Goal: Book appointment/travel/reservation

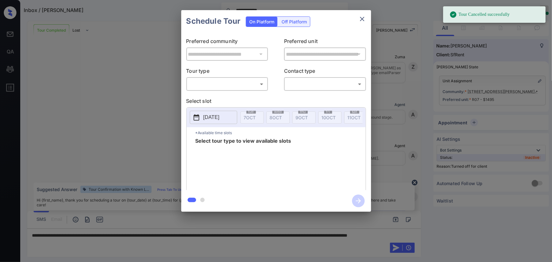
scroll to position [3657, 0]
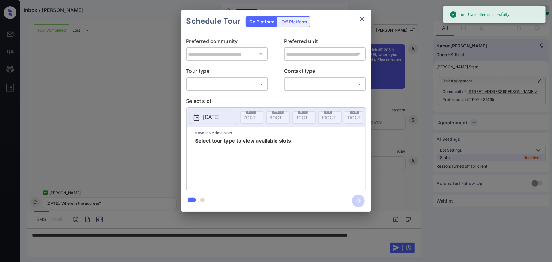
click at [256, 82] on body "**********" at bounding box center [276, 131] width 552 height 262
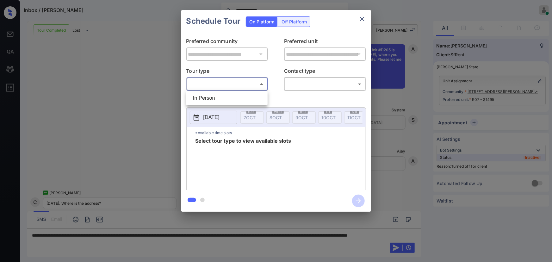
click at [299, 23] on div at bounding box center [276, 131] width 552 height 262
click at [299, 23] on div "Off Platform" at bounding box center [294, 22] width 32 height 10
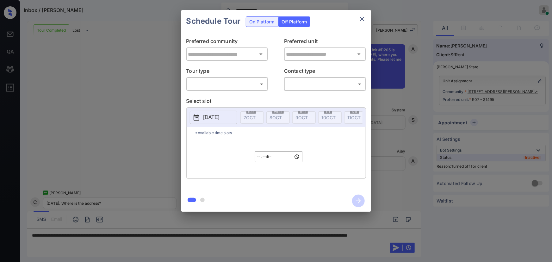
type input "**********"
click at [247, 85] on body "**********" at bounding box center [276, 131] width 552 height 262
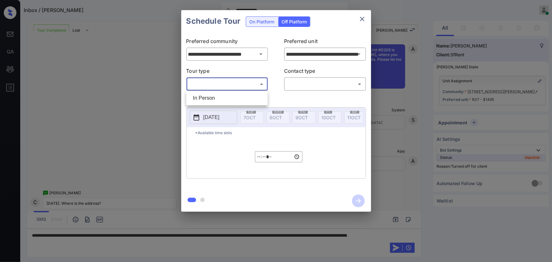
click at [234, 100] on li "In Person" at bounding box center [227, 97] width 78 height 11
type input "********"
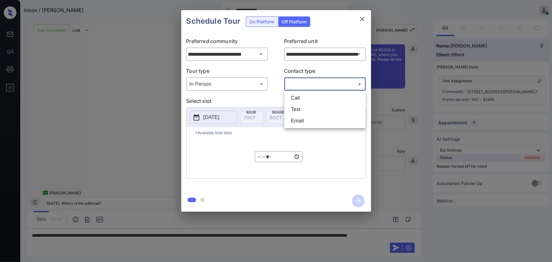
click at [299, 87] on body "**********" at bounding box center [276, 131] width 552 height 262
click at [296, 106] on li "Text" at bounding box center [325, 109] width 78 height 11
type input "****"
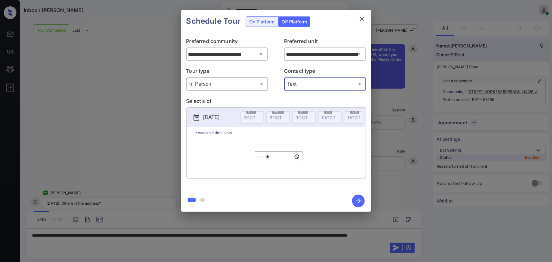
click at [214, 120] on p "2025-10-07" at bounding box center [211, 117] width 16 height 8
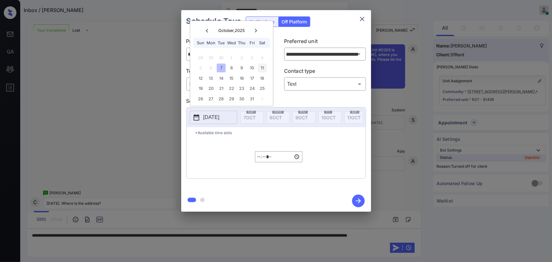
click at [264, 69] on div "11" at bounding box center [262, 68] width 9 height 9
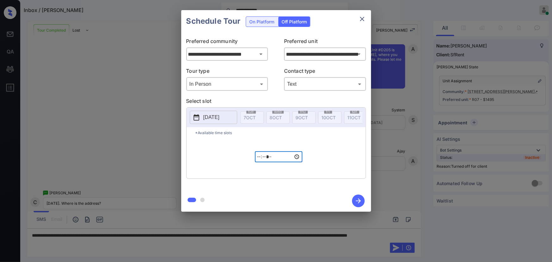
click at [258, 157] on input "*****" at bounding box center [278, 156] width 47 height 11
type input "*****"
click at [94, 99] on div "**********" at bounding box center [276, 111] width 552 height 222
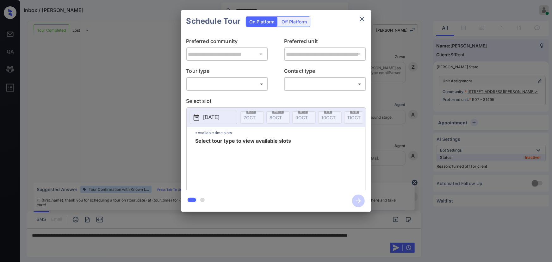
scroll to position [4135, 0]
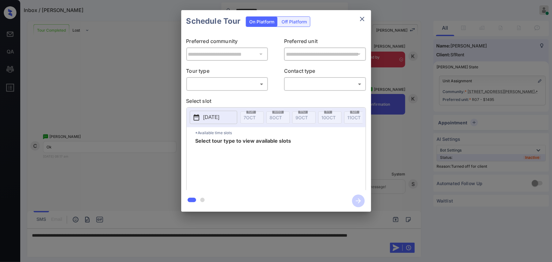
click at [292, 19] on div "Off Platform" at bounding box center [294, 22] width 32 height 10
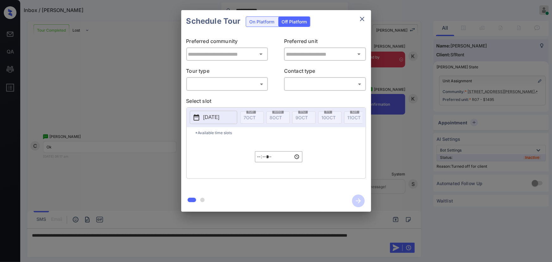
type input "**********"
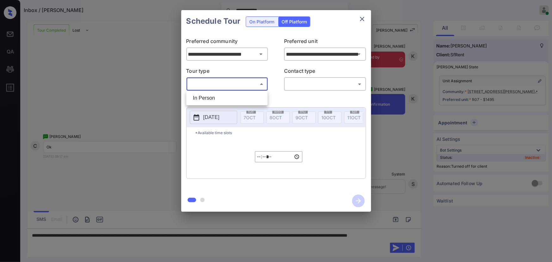
click at [239, 82] on body "**********" at bounding box center [276, 131] width 552 height 262
drag, startPoint x: 223, startPoint y: 96, endPoint x: 279, endPoint y: 95, distance: 56.0
click at [225, 96] on li "In Person" at bounding box center [227, 97] width 78 height 11
type input "********"
click at [309, 81] on body "**********" at bounding box center [276, 131] width 552 height 262
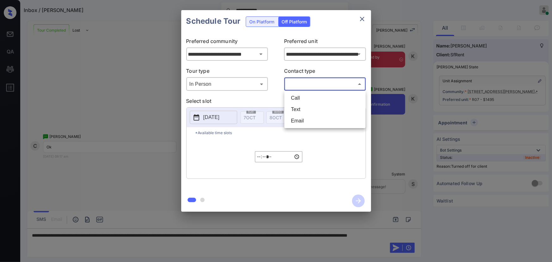
click at [299, 107] on li "Text" at bounding box center [325, 109] width 78 height 11
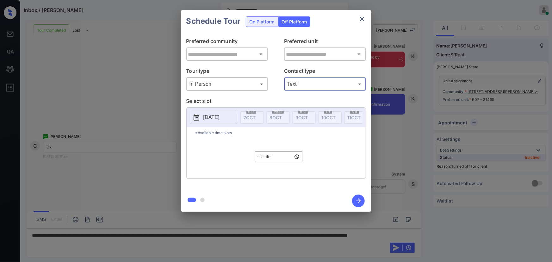
type input "****"
type input "**********"
click at [212, 117] on p "2025-10-07" at bounding box center [211, 117] width 16 height 8
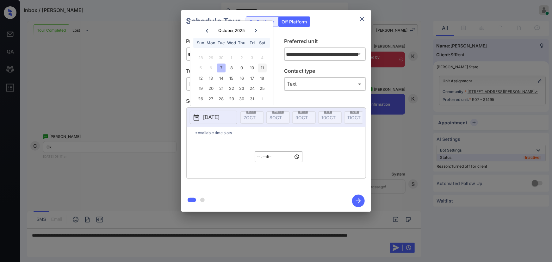
click at [263, 66] on div "11" at bounding box center [262, 68] width 9 height 9
click at [256, 159] on input "*****" at bounding box center [278, 156] width 47 height 11
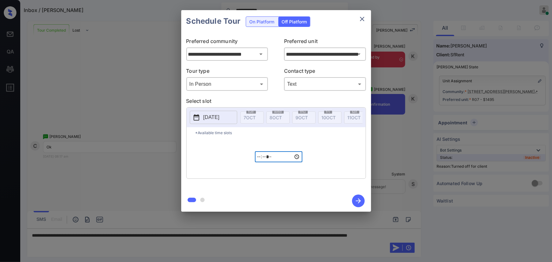
type input "*****"
click at [360, 202] on icon "button" at bounding box center [358, 200] width 13 height 13
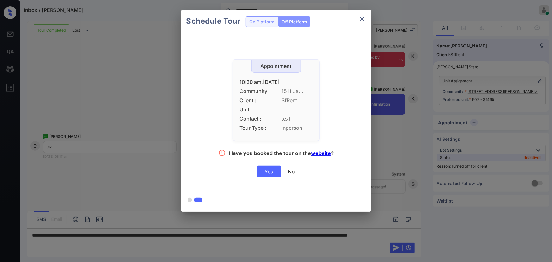
click at [270, 173] on div "Yes" at bounding box center [269, 171] width 24 height 11
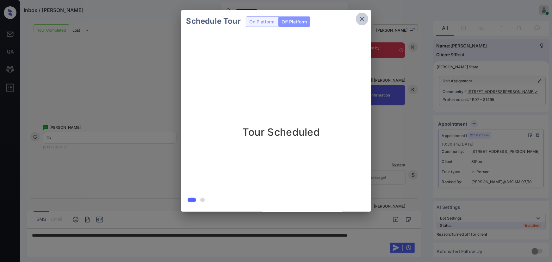
click at [360, 19] on icon "close" at bounding box center [362, 19] width 8 height 8
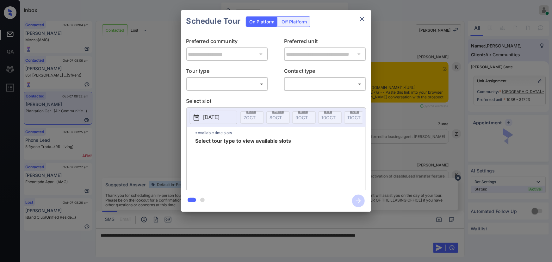
scroll to position [447, 0]
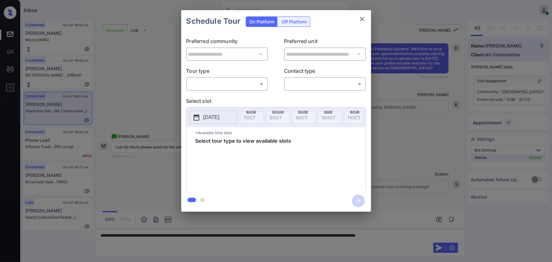
click at [231, 85] on body "Inbox Kenneth Umali Online Set yourself offline Set yourself on break Profile S…" at bounding box center [276, 131] width 552 height 262
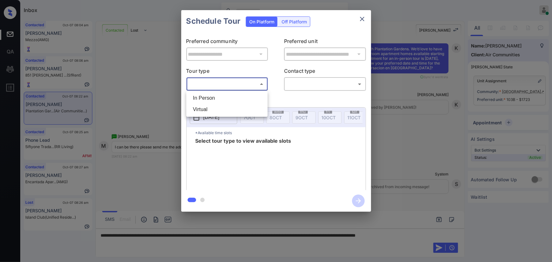
click at [215, 97] on li "In Person" at bounding box center [227, 97] width 78 height 11
type input "********"
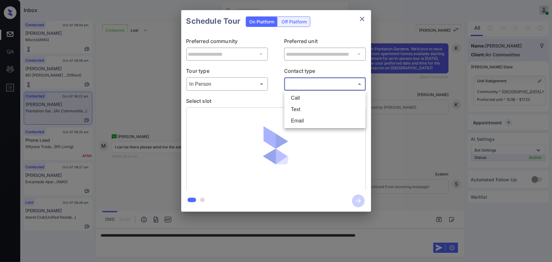
click at [303, 89] on body "Inbox Kenneth Umali Online Set yourself offline Set yourself on break Profile S…" at bounding box center [276, 131] width 552 height 262
click at [296, 105] on li "Text" at bounding box center [325, 109] width 78 height 11
type input "****"
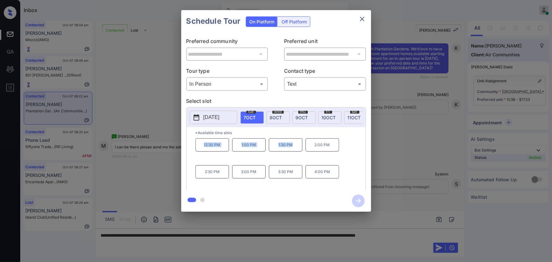
copy div "12:30 PM 1:00 PM 1:30 PM"
drag, startPoint x: 297, startPoint y: 147, endPoint x: 202, endPoint y: 145, distance: 94.8
click at [202, 145] on div "12:30 PM 1:00 PM 1:30 PM 2:00 PM 2:30 PM 3:00 PM 3:30 PM 4:00 PM" at bounding box center [280, 163] width 170 height 51
click at [360, 19] on icon "close" at bounding box center [362, 19] width 8 height 8
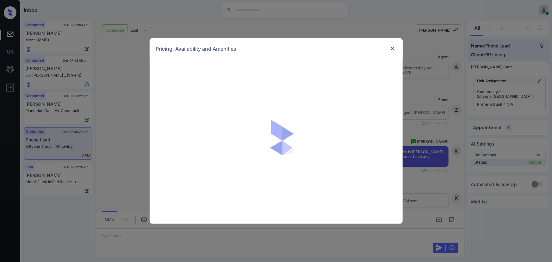
scroll to position [326, 0]
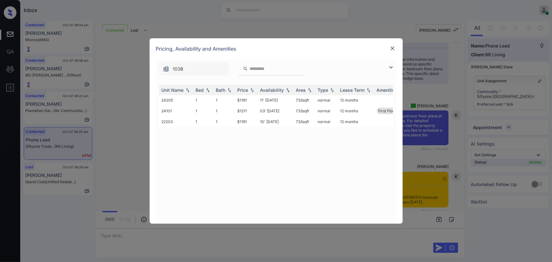
click at [392, 64] on img at bounding box center [391, 68] width 8 height 8
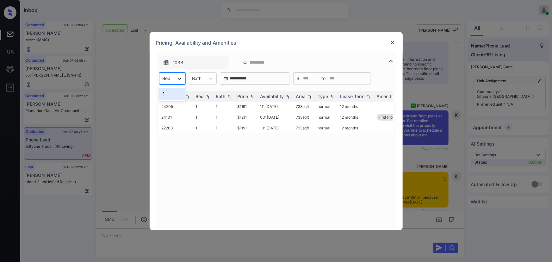
click at [180, 80] on icon at bounding box center [179, 78] width 6 height 6
drag, startPoint x: 168, startPoint y: 98, endPoint x: 199, endPoint y: 87, distance: 33.4
click at [171, 98] on div "1" at bounding box center [172, 93] width 27 height 11
click at [205, 82] on div "Bath" at bounding box center [200, 78] width 16 height 9
click at [203, 96] on div "1" at bounding box center [206, 93] width 28 height 11
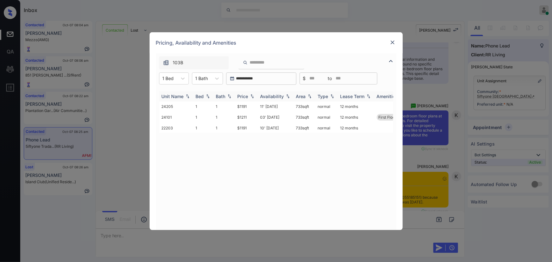
click at [252, 98] on img at bounding box center [252, 96] width 6 height 4
click at [252, 98] on img at bounding box center [252, 96] width 6 height 5
click at [241, 106] on td "$1191" at bounding box center [246, 106] width 23 height 10
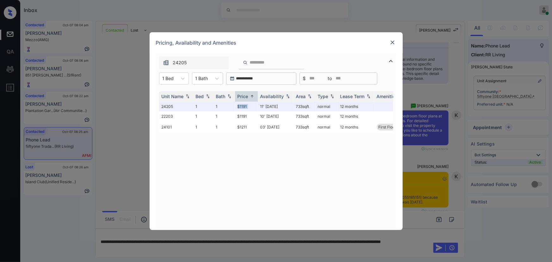
click at [394, 42] on img at bounding box center [392, 42] width 6 height 6
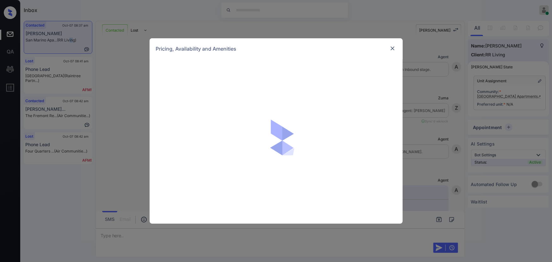
scroll to position [341, 0]
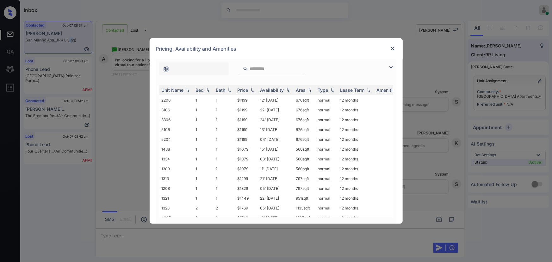
click at [394, 66] on img at bounding box center [391, 68] width 8 height 8
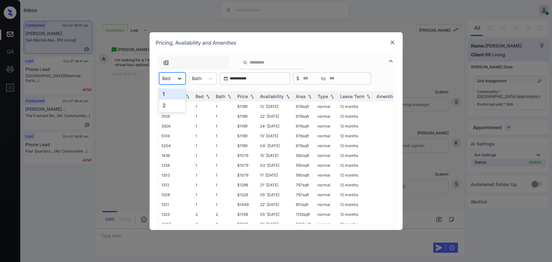
click at [183, 79] on div at bounding box center [179, 78] width 11 height 11
drag, startPoint x: 168, startPoint y: 96, endPoint x: 201, endPoint y: 83, distance: 35.0
click at [169, 96] on div "1" at bounding box center [172, 93] width 27 height 11
click at [207, 81] on div "Bath" at bounding box center [200, 78] width 16 height 9
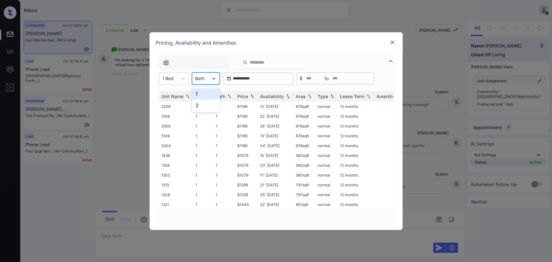
click at [202, 94] on div "1" at bounding box center [206, 93] width 28 height 11
click at [247, 95] on div "Price" at bounding box center [242, 96] width 11 height 5
click at [246, 107] on td "$1079" at bounding box center [246, 106] width 23 height 10
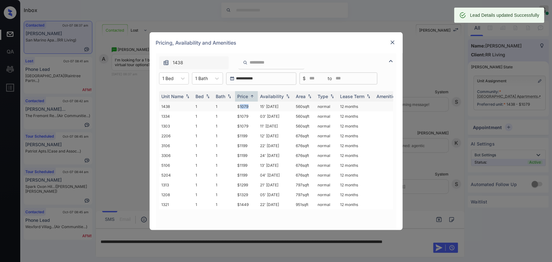
copy td "560 sqft"
drag, startPoint x: 311, startPoint y: 106, endPoint x: 295, endPoint y: 107, distance: 16.2
click at [295, 107] on td "560 sqft" at bounding box center [304, 106] width 22 height 10
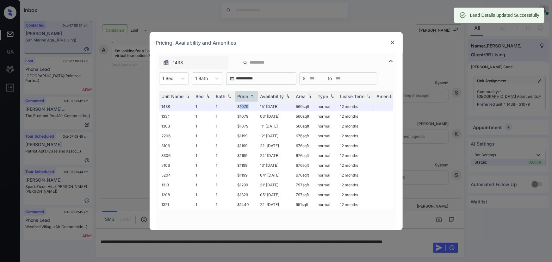
click at [391, 41] on img at bounding box center [392, 42] width 6 height 6
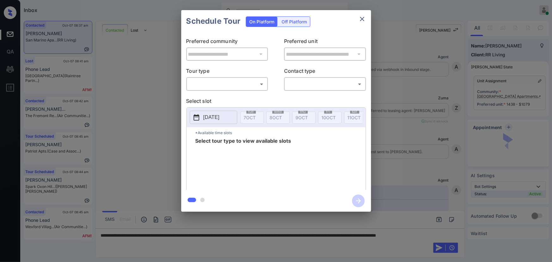
scroll to position [341, 0]
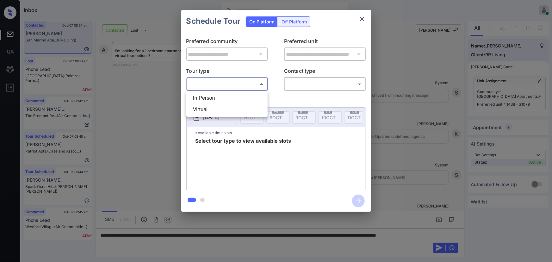
click at [247, 87] on body "Inbox Kenneth Umali Online Set yourself offline Set yourself on break Profile S…" at bounding box center [276, 131] width 552 height 262
click at [237, 98] on li "In Person" at bounding box center [227, 97] width 78 height 11
type input "********"
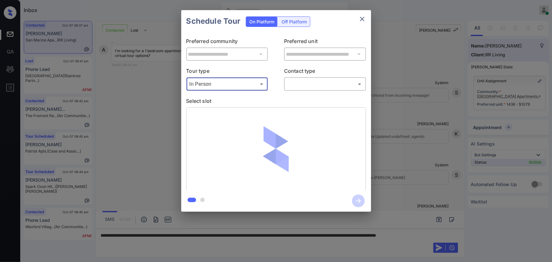
click at [312, 88] on body "Inbox Kenneth Umali Online Set yourself offline Set yourself on break Profile S…" at bounding box center [276, 131] width 552 height 262
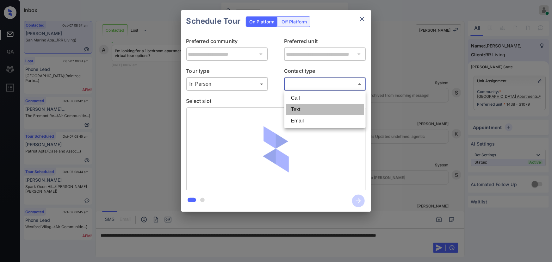
click at [304, 112] on li "Text" at bounding box center [325, 109] width 78 height 11
type input "****"
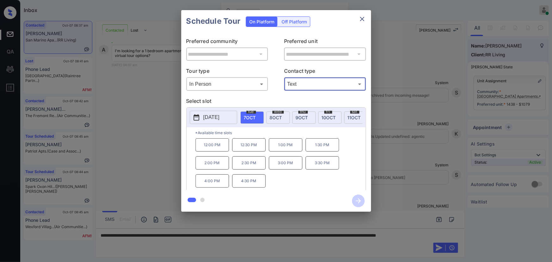
click at [278, 117] on span "8 OCT" at bounding box center [276, 117] width 12 height 5
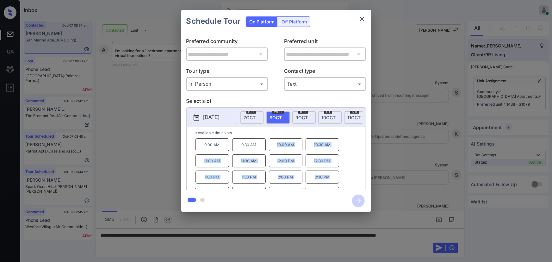
copy div "10:00 AM 10:30 AM 11:00 AM 11:30 AM 12:00 PM 12:30 PM 1:00 PM 1:30 PM 2:00 PM 2…"
drag, startPoint x: 332, startPoint y: 182, endPoint x: 269, endPoint y: 148, distance: 71.5
click at [269, 148] on div "9:00 AM 9:30 AM 10:00 AM 10:30 AM 11:00 AM 11:30 AM 12:00 PM 12:30 PM 1:00 PM 1…" at bounding box center [280, 163] width 170 height 51
click at [132, 238] on div at bounding box center [276, 131] width 552 height 262
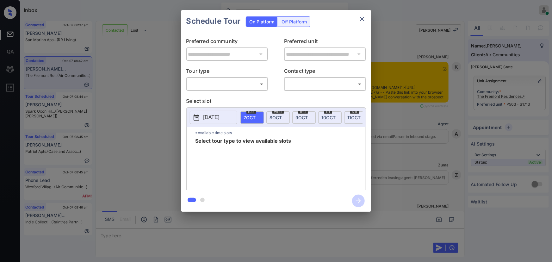
scroll to position [528, 0]
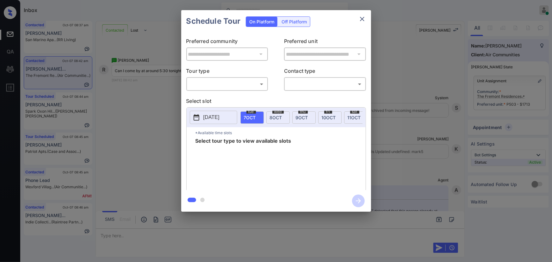
click at [226, 87] on body "Inbox Kenneth Umali Online Set yourself offline Set yourself on break Profile S…" at bounding box center [276, 131] width 552 height 262
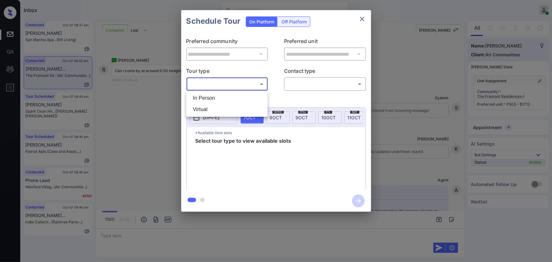
click at [222, 95] on li "In Person" at bounding box center [227, 97] width 78 height 11
type input "********"
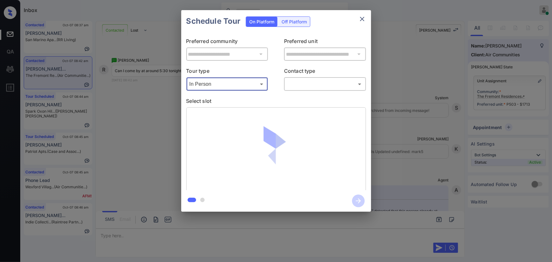
click at [299, 87] on body "Inbox Kenneth Umali Online Set yourself offline Set yourself on break Profile S…" at bounding box center [276, 131] width 552 height 262
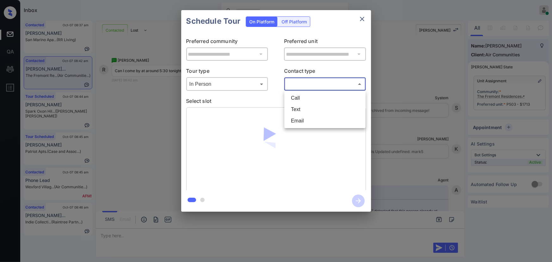
click at [296, 108] on li "Text" at bounding box center [325, 109] width 78 height 11
type input "****"
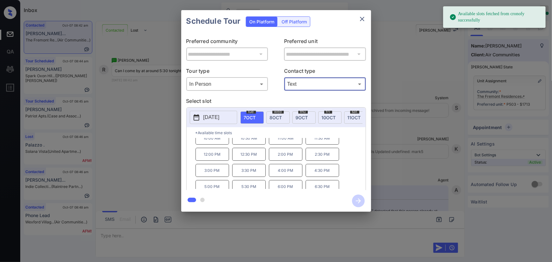
scroll to position [10, 0]
click at [253, 185] on p "5:30 PM" at bounding box center [249, 182] width 34 height 13
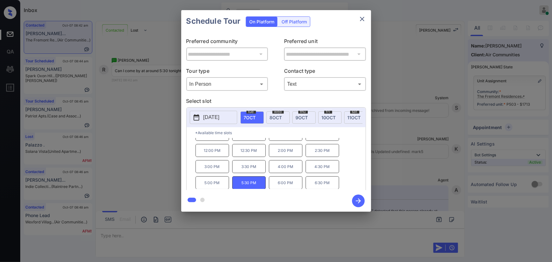
click at [415, 172] on div "**********" at bounding box center [276, 111] width 552 height 222
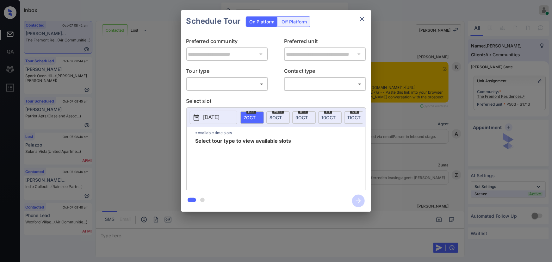
scroll to position [452, 0]
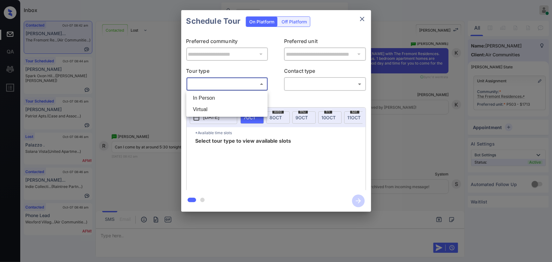
click at [229, 83] on body "Inbox [PERSON_NAME] Online Set yourself offline Set yourself on break Profile S…" at bounding box center [276, 131] width 552 height 262
click at [224, 99] on li "In Person" at bounding box center [227, 97] width 78 height 11
type input "********"
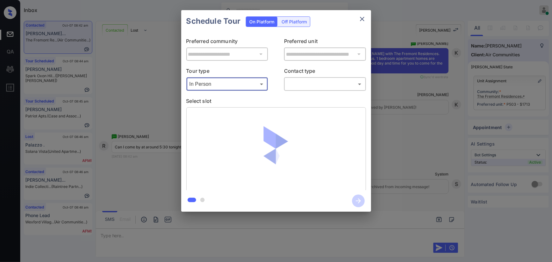
click at [310, 82] on body "Inbox Kenneth Umali Online Set yourself offline Set yourself on break Profile S…" at bounding box center [276, 131] width 552 height 262
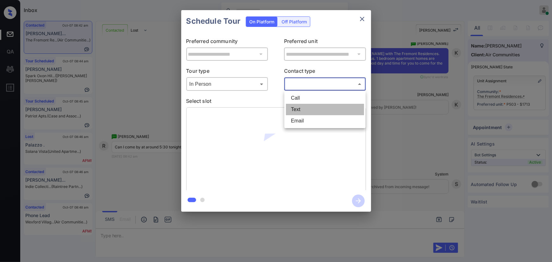
click at [299, 110] on li "Text" at bounding box center [325, 109] width 78 height 11
type input "****"
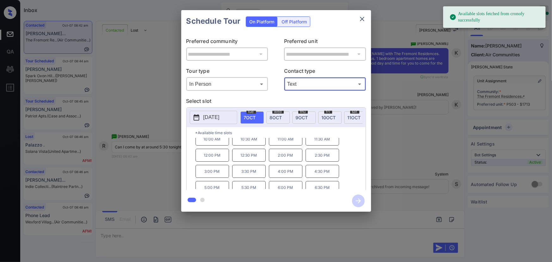
scroll to position [10, 0]
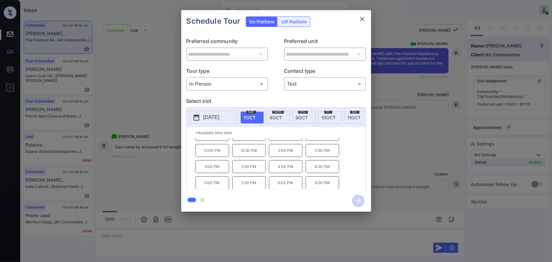
click at [249, 186] on p "5:30 PM" at bounding box center [249, 182] width 34 height 13
click at [358, 201] on icon "button" at bounding box center [358, 200] width 5 height 5
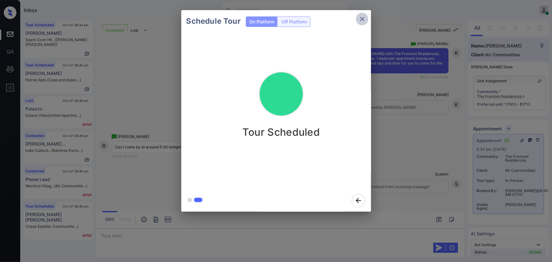
click at [363, 18] on icon "close" at bounding box center [362, 19] width 4 height 4
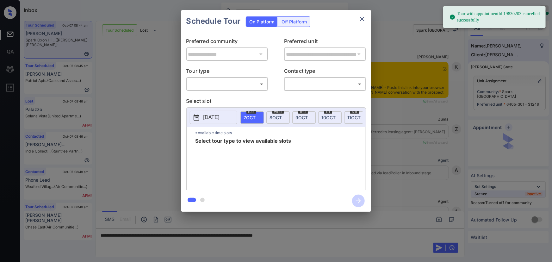
scroll to position [2785, 0]
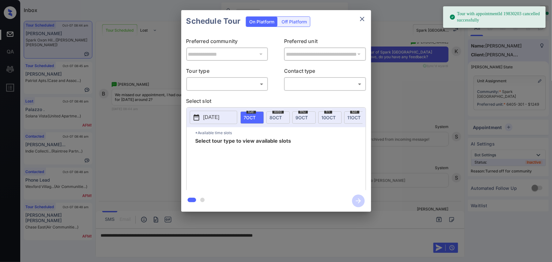
click at [235, 83] on body "Tour with appointmentId 19830203 cancelled successfully Inbox Kenneth Umali Onl…" at bounding box center [276, 131] width 552 height 262
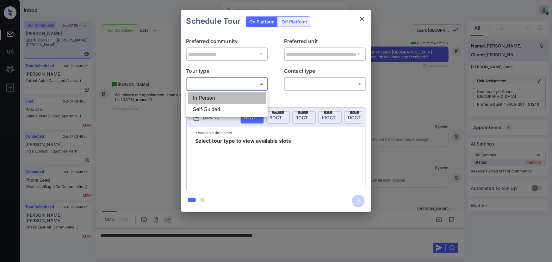
click at [225, 98] on li "In Person" at bounding box center [227, 97] width 78 height 11
type input "********"
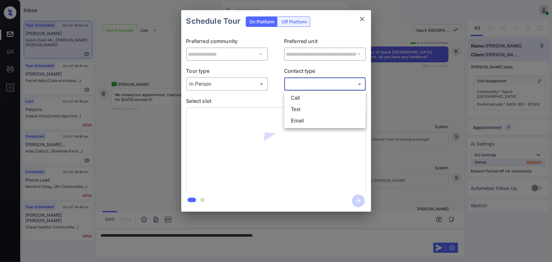
click at [295, 85] on body "Inbox Kenneth Umali Online Set yourself offline Set yourself on break Profile S…" at bounding box center [276, 131] width 552 height 262
click at [295, 109] on li "Text" at bounding box center [325, 109] width 78 height 11
type input "****"
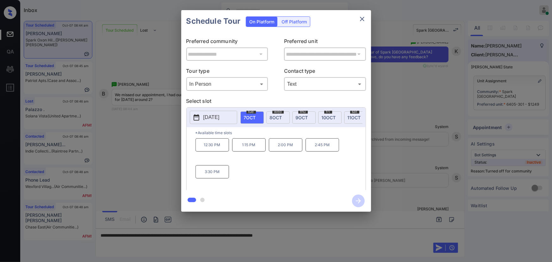
click at [294, 151] on p "2:00 PM" at bounding box center [286, 144] width 34 height 13
click at [319, 237] on div at bounding box center [276, 131] width 552 height 262
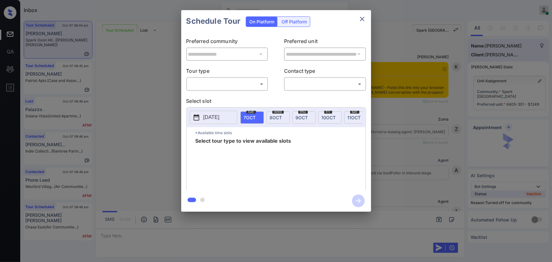
scroll to position [2862, 0]
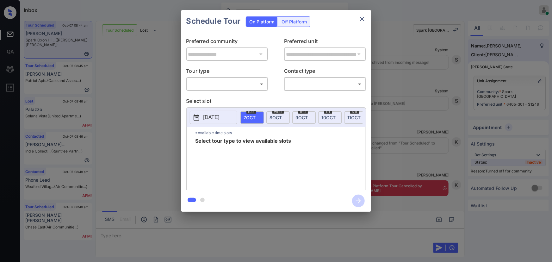
click at [241, 89] on div "​ ​" at bounding box center [227, 84] width 82 height 14
click at [228, 100] on p "Select slot" at bounding box center [276, 102] width 180 height 10
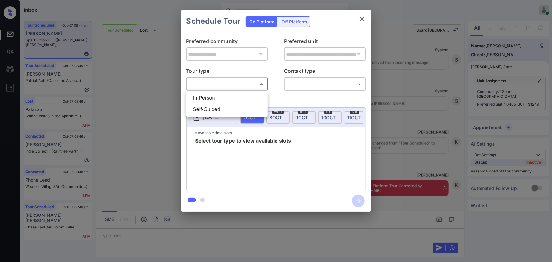
click at [238, 85] on body "Inbox Kenneth Umali Online Set yourself offline Set yourself on break Profile S…" at bounding box center [276, 131] width 552 height 262
click at [236, 98] on li "In Person" at bounding box center [227, 97] width 78 height 11
type input "********"
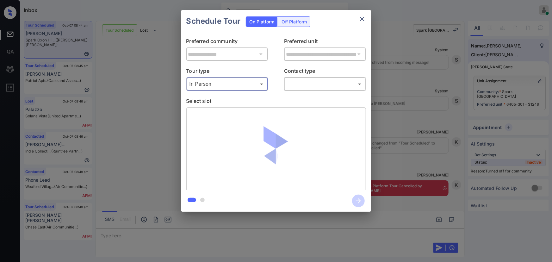
click at [302, 81] on body "Inbox Kenneth Umali Online Set yourself offline Set yourself on break Profile S…" at bounding box center [276, 131] width 552 height 262
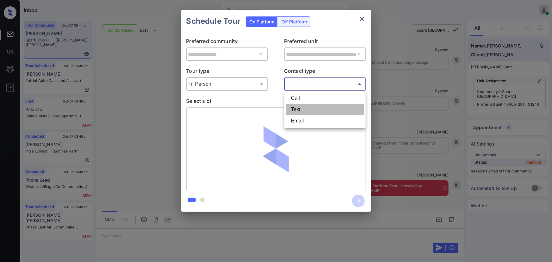
click at [301, 106] on li "Text" at bounding box center [325, 109] width 78 height 11
type input "****"
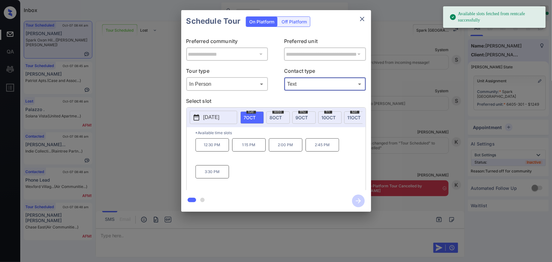
click at [275, 118] on span "8 OCT" at bounding box center [276, 117] width 12 height 5
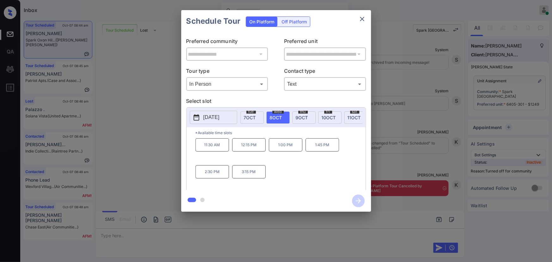
click at [217, 176] on p "2:30 PM" at bounding box center [212, 171] width 34 height 13
click at [390, 236] on div at bounding box center [276, 131] width 552 height 262
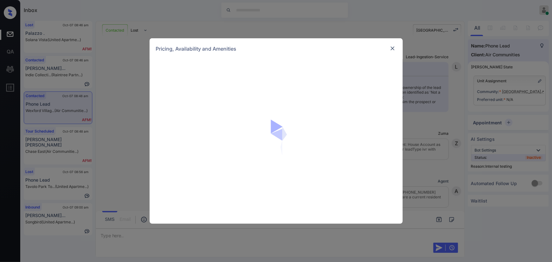
scroll to position [7099, 0]
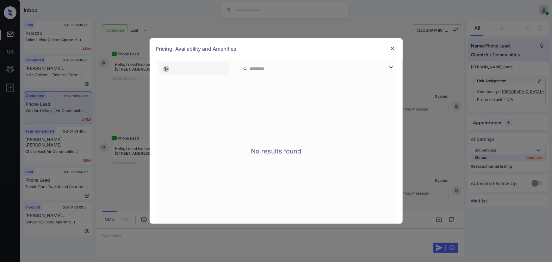
click at [391, 66] on img at bounding box center [391, 68] width 8 height 8
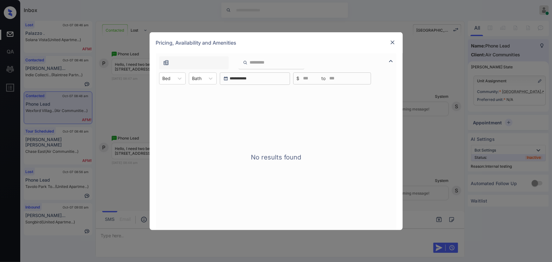
click at [391, 66] on div at bounding box center [276, 61] width 240 height 16
click at [391, 60] on img at bounding box center [391, 61] width 8 height 8
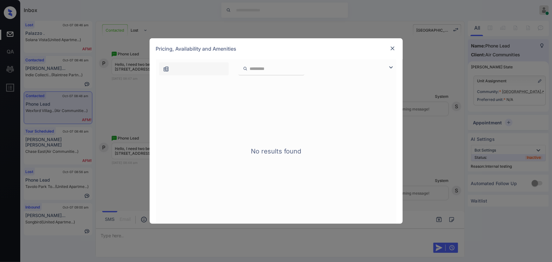
click at [392, 42] on div "Pricing, Availability and Amenities" at bounding box center [276, 48] width 253 height 21
click at [390, 48] on img at bounding box center [392, 48] width 6 height 6
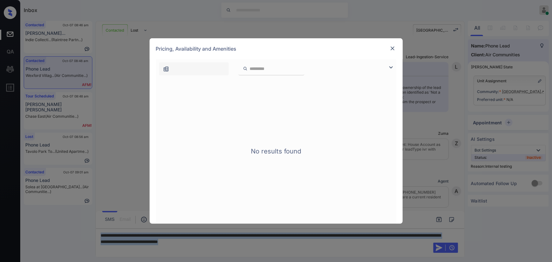
scroll to position [7099, 0]
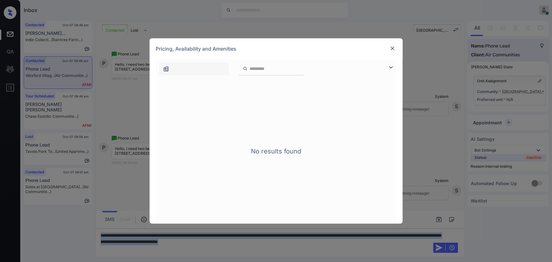
click at [391, 66] on img at bounding box center [391, 68] width 8 height 8
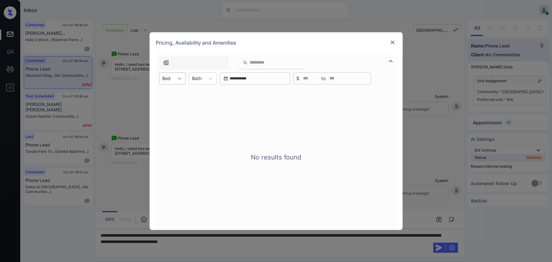
click at [175, 79] on div at bounding box center [179, 78] width 11 height 11
click at [392, 42] on img at bounding box center [392, 42] width 6 height 6
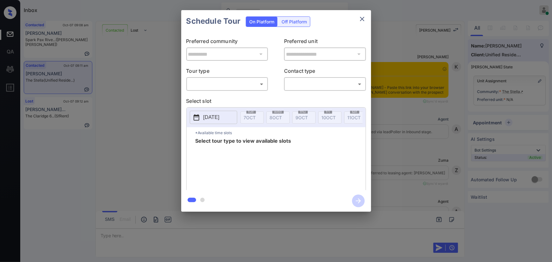
scroll to position [1084, 0]
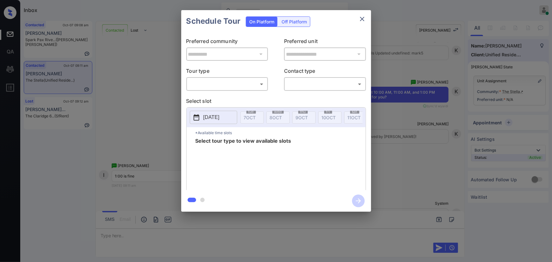
click at [227, 83] on body "Inbox [PERSON_NAME] Online Set yourself offline Set yourself on break Profile S…" at bounding box center [276, 131] width 552 height 262
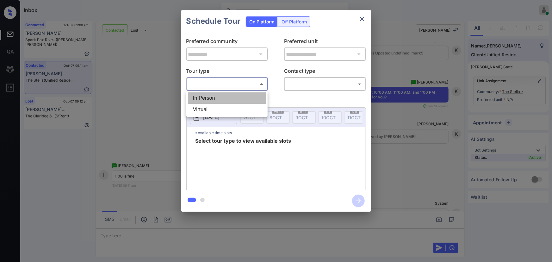
drag, startPoint x: 215, startPoint y: 96, endPoint x: 229, endPoint y: 98, distance: 14.7
click at [215, 96] on li "In Person" at bounding box center [227, 97] width 78 height 11
type input "********"
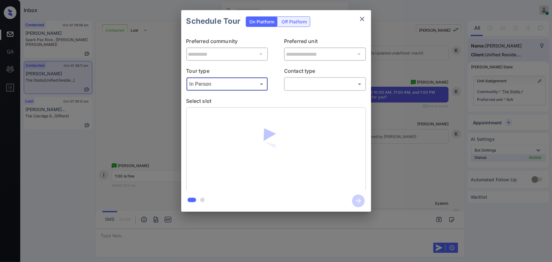
click at [313, 82] on body "Inbox Kenneth Umali Online Set yourself offline Set yourself on break Profile S…" at bounding box center [276, 131] width 552 height 262
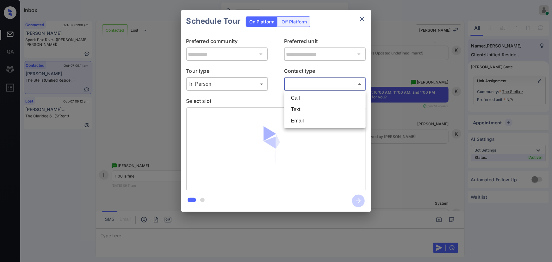
click at [301, 110] on li "Text" at bounding box center [325, 109] width 78 height 11
type input "****"
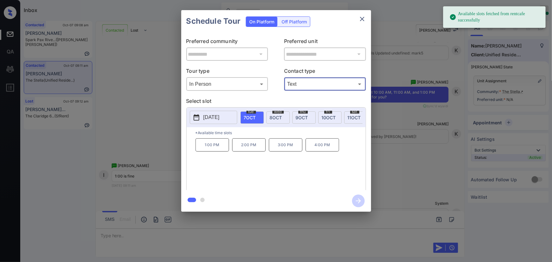
click at [218, 118] on p "2025-10-07" at bounding box center [211, 117] width 16 height 8
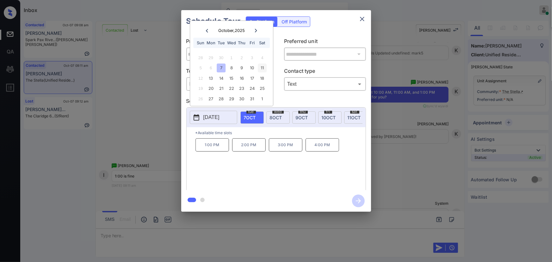
click at [264, 66] on div "11" at bounding box center [262, 68] width 9 height 9
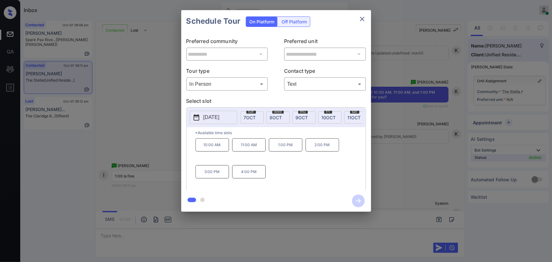
drag, startPoint x: 285, startPoint y: 147, endPoint x: 322, endPoint y: 188, distance: 55.9
click at [285, 147] on p "1:00 PM" at bounding box center [286, 144] width 34 height 13
click at [391, 224] on div at bounding box center [276, 131] width 552 height 262
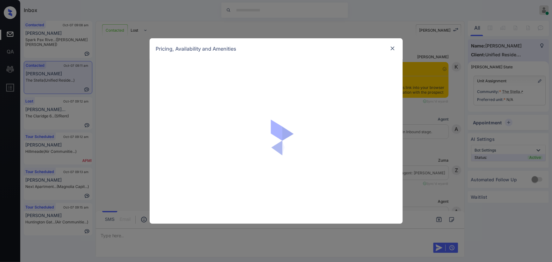
scroll to position [356, 0]
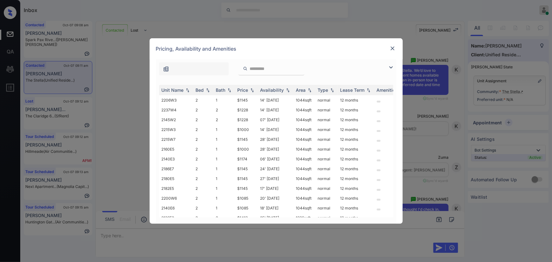
click at [389, 66] on img at bounding box center [391, 68] width 8 height 8
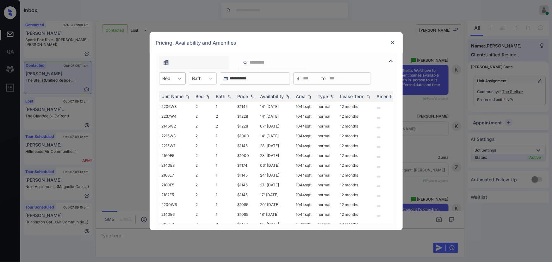
click at [177, 78] on icon at bounding box center [179, 78] width 6 height 6
click at [168, 96] on div "1" at bounding box center [172, 93] width 27 height 11
click at [212, 79] on icon at bounding box center [214, 78] width 6 height 6
click at [205, 96] on div "1" at bounding box center [206, 93] width 28 height 11
click at [249, 95] on img at bounding box center [252, 96] width 6 height 4
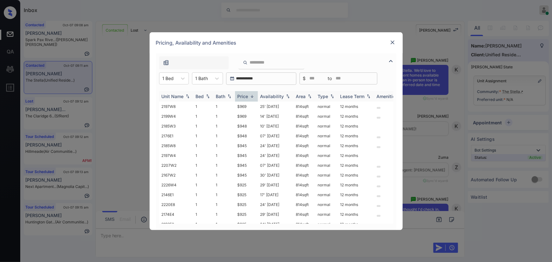
click at [249, 95] on img at bounding box center [252, 96] width 6 height 5
click at [242, 107] on td "$850" at bounding box center [246, 106] width 23 height 10
drag, startPoint x: 242, startPoint y: 107, endPoint x: 273, endPoint y: 107, distance: 31.0
click at [242, 107] on td "$850" at bounding box center [246, 106] width 23 height 10
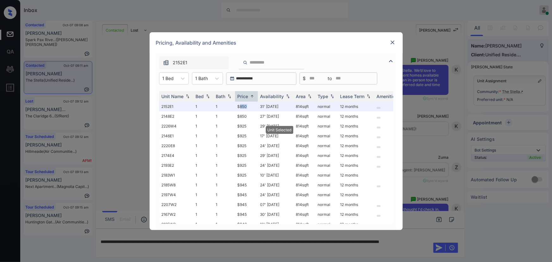
click at [392, 43] on img at bounding box center [392, 42] width 6 height 6
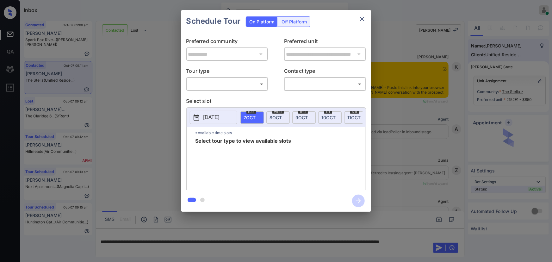
scroll to position [1298, 0]
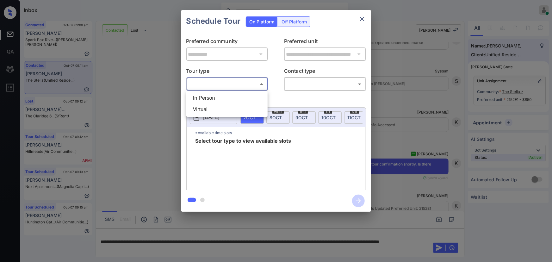
drag, startPoint x: 223, startPoint y: 85, endPoint x: 219, endPoint y: 93, distance: 8.7
click at [224, 85] on body "Inbox [PERSON_NAME] Online Set yourself offline Set yourself on break Profile S…" at bounding box center [276, 131] width 552 height 262
drag, startPoint x: 214, startPoint y: 100, endPoint x: 246, endPoint y: 93, distance: 33.1
click at [217, 100] on li "In Person" at bounding box center [227, 97] width 78 height 11
type input "********"
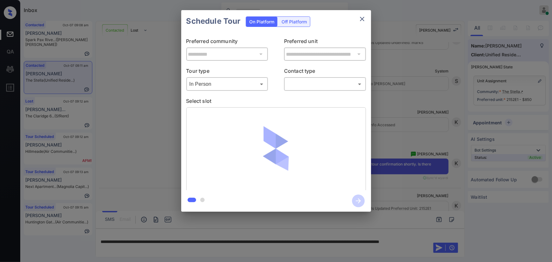
click at [321, 89] on div "​ ​" at bounding box center [325, 84] width 82 height 14
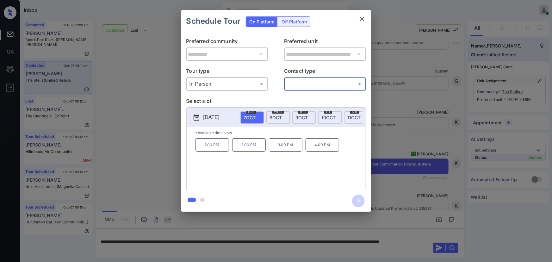
click at [409, 137] on div "**********" at bounding box center [276, 111] width 552 height 222
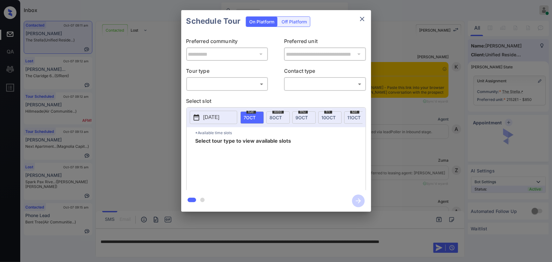
scroll to position [1109, 0]
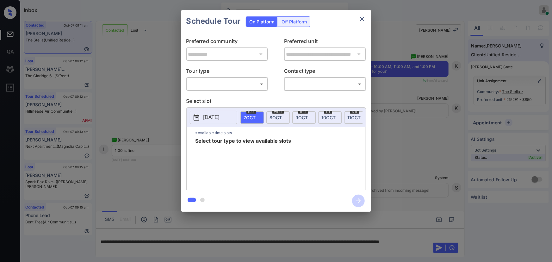
click at [230, 85] on body "Inbox [PERSON_NAME] Online Set yourself offline Set yourself on break Profile S…" at bounding box center [276, 131] width 552 height 262
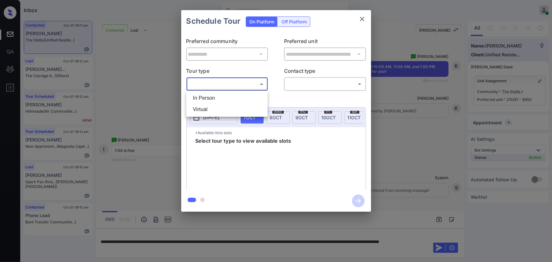
drag, startPoint x: 220, startPoint y: 100, endPoint x: 247, endPoint y: 92, distance: 27.9
click at [223, 99] on li "In Person" at bounding box center [227, 97] width 78 height 11
type input "********"
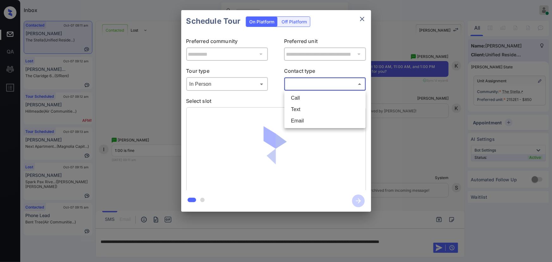
click at [316, 86] on body "Inbox Kenneth Umali Online Set yourself offline Set yourself on break Profile S…" at bounding box center [276, 131] width 552 height 262
click at [304, 106] on li "Text" at bounding box center [325, 109] width 78 height 11
type input "****"
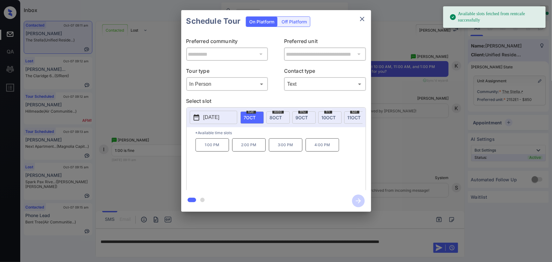
click at [211, 116] on p "2025-10-07" at bounding box center [211, 117] width 16 height 8
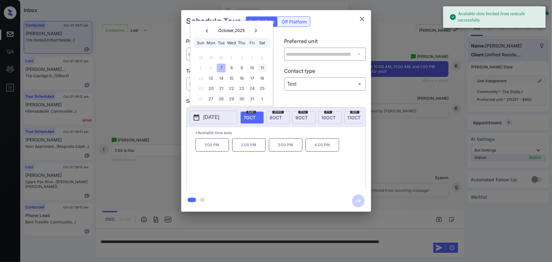
click at [263, 68] on div "11" at bounding box center [262, 68] width 9 height 9
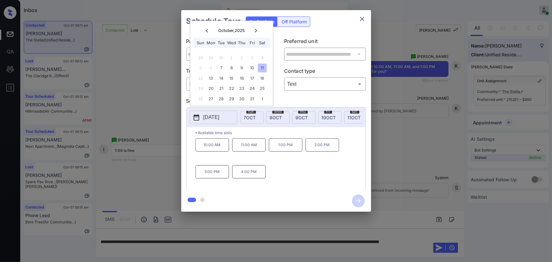
click at [285, 148] on p "1:00 PM" at bounding box center [286, 144] width 34 height 13
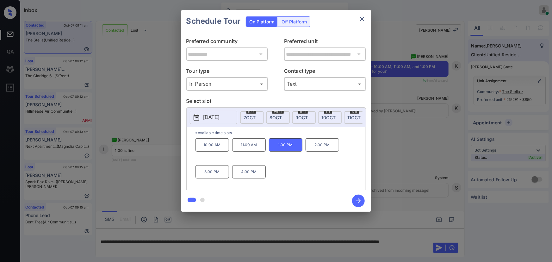
click at [357, 203] on icon "button" at bounding box center [358, 200] width 13 height 13
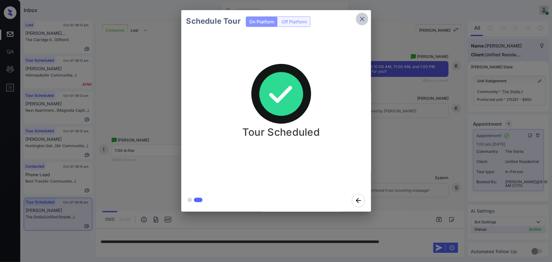
click at [360, 20] on icon "close" at bounding box center [362, 19] width 8 height 8
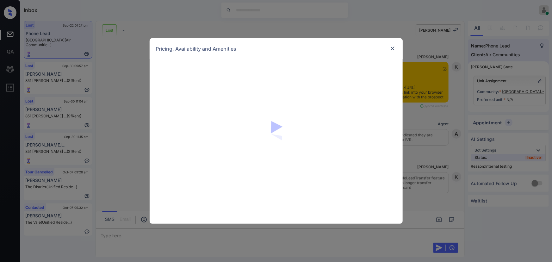
scroll to position [2046, 0]
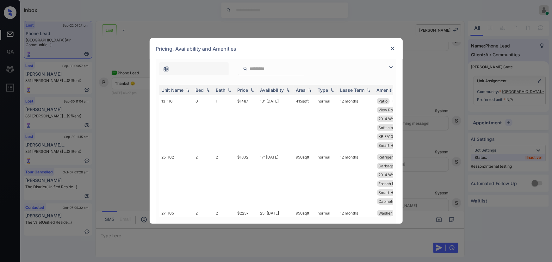
click at [390, 66] on img at bounding box center [391, 68] width 8 height 8
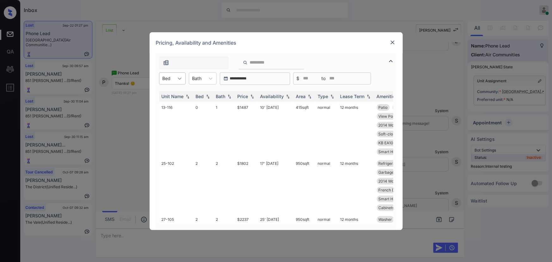
click at [180, 80] on icon at bounding box center [179, 78] width 6 height 6
click at [393, 42] on img at bounding box center [392, 42] width 6 height 6
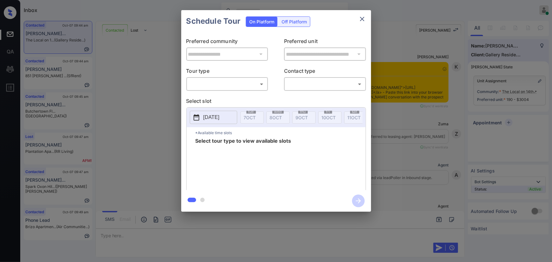
scroll to position [645, 0]
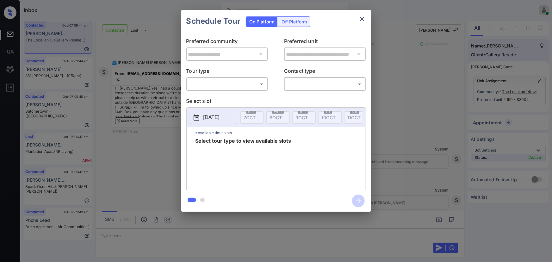
click at [255, 89] on body "Inbox [PERSON_NAME] Online Set yourself offline Set yourself on break Profile S…" at bounding box center [276, 131] width 552 height 262
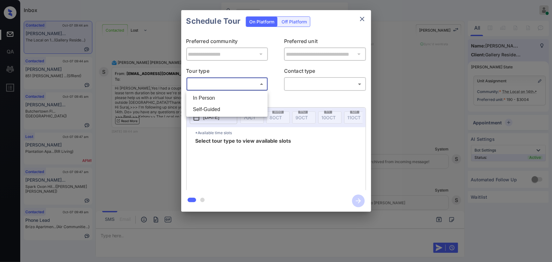
click at [405, 124] on div at bounding box center [276, 131] width 552 height 262
click at [270, 234] on div at bounding box center [276, 131] width 552 height 262
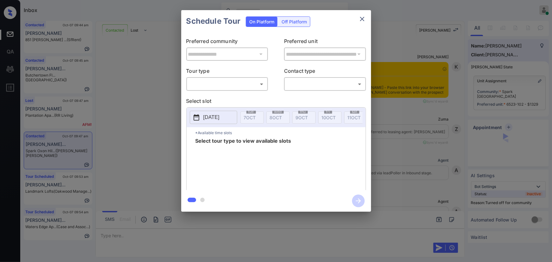
scroll to position [816, 0]
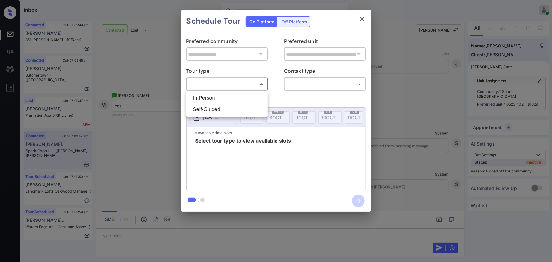
click at [219, 85] on body "Inbox Kenneth Umali Online Set yourself offline Set yourself on break Profile S…" at bounding box center [276, 131] width 552 height 262
click at [214, 96] on li "In Person" at bounding box center [227, 97] width 78 height 11
type input "********"
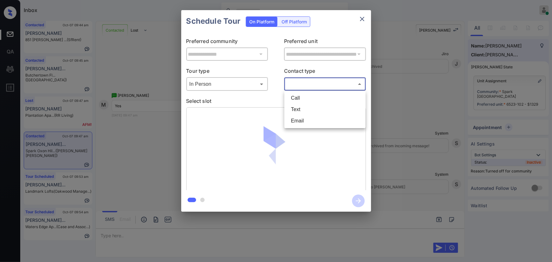
click at [297, 84] on body "Inbox Kenneth Umali Online Set yourself offline Set yourself on break Profile S…" at bounding box center [276, 131] width 552 height 262
click at [296, 107] on li "Text" at bounding box center [325, 109] width 78 height 11
type input "****"
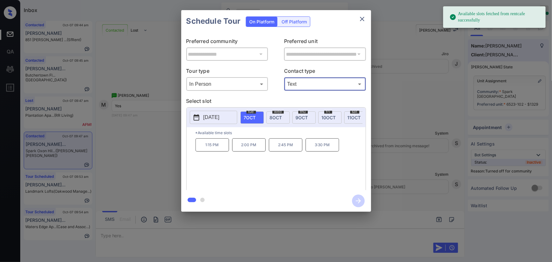
click at [219, 116] on p "[DATE]" at bounding box center [211, 117] width 16 height 8
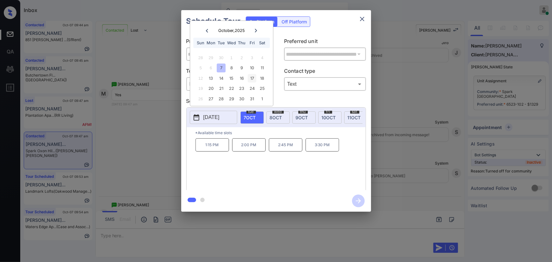
click at [253, 76] on div "17" at bounding box center [252, 78] width 9 height 9
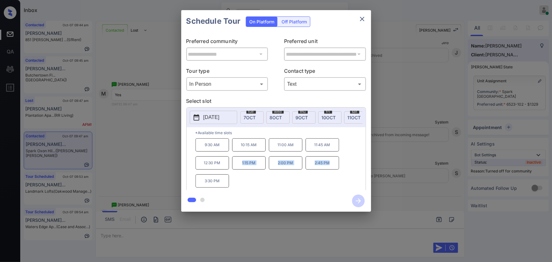
copy div "1:15 PM 2:00 PM 2:45 PM"
drag, startPoint x: 332, startPoint y: 165, endPoint x: 240, endPoint y: 164, distance: 91.4
click at [240, 164] on div "9:30 AM 10:15 AM 11:00 AM 11:45 AM 12:30 PM 1:15 PM 2:00 PM 2:45 PM 3:30 PM" at bounding box center [280, 163] width 170 height 51
click at [419, 152] on div "**********" at bounding box center [276, 111] width 552 height 222
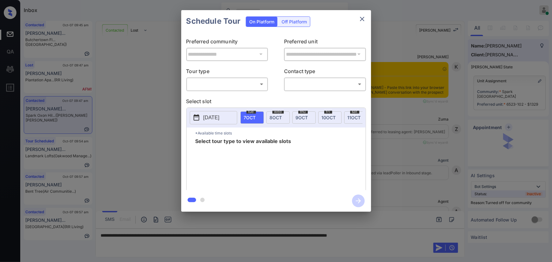
scroll to position [687, 0]
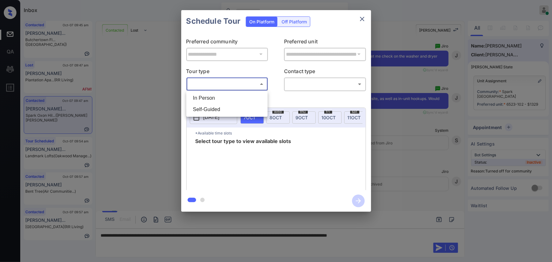
click at [229, 80] on body "Inbox [PERSON_NAME] Online Set yourself offline Set yourself on break Profile S…" at bounding box center [276, 131] width 552 height 262
drag, startPoint x: 221, startPoint y: 100, endPoint x: 224, endPoint y: 98, distance: 3.7
click at [222, 99] on li "In Person" at bounding box center [227, 97] width 78 height 11
type input "********"
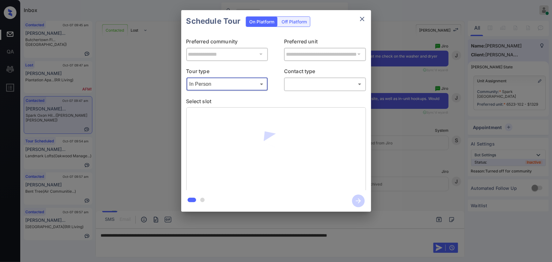
click at [303, 84] on body "Inbox [PERSON_NAME] Online Set yourself offline Set yourself on break Profile S…" at bounding box center [276, 131] width 552 height 262
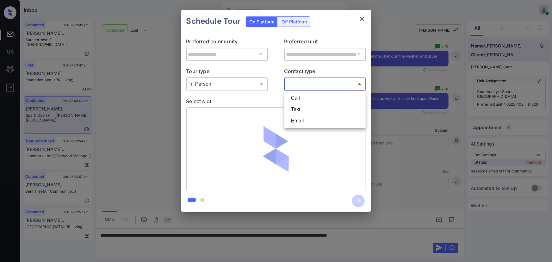
click at [300, 107] on li "Text" at bounding box center [325, 109] width 78 height 11
type input "****"
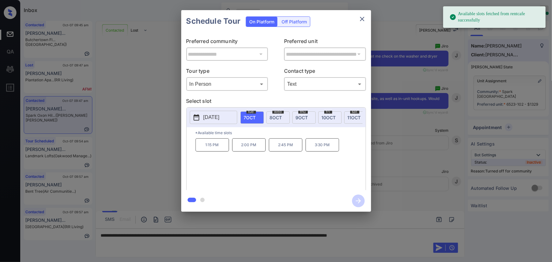
click at [216, 118] on p "[DATE]" at bounding box center [211, 117] width 16 height 8
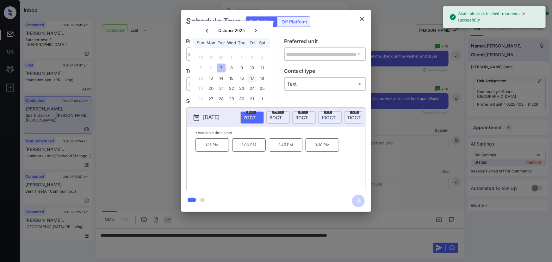
click at [253, 77] on div "17" at bounding box center [252, 78] width 9 height 9
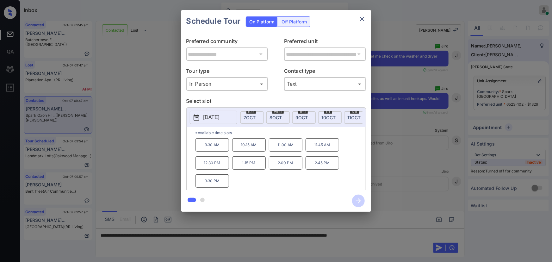
click at [247, 165] on p "1:15 PM" at bounding box center [249, 162] width 34 height 13
click at [407, 235] on div at bounding box center [276, 131] width 552 height 262
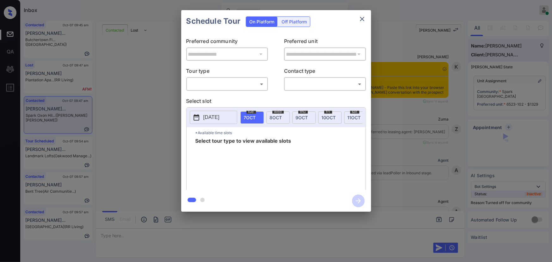
scroll to position [978, 0]
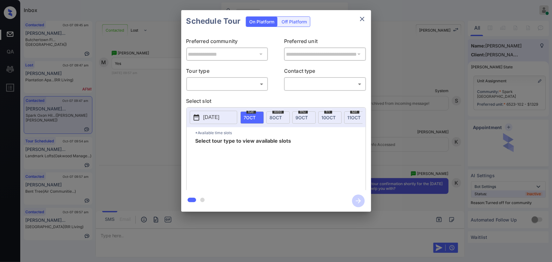
click at [217, 83] on body "Inbox [PERSON_NAME] Online Set yourself offline Set yourself on break Profile S…" at bounding box center [276, 131] width 552 height 262
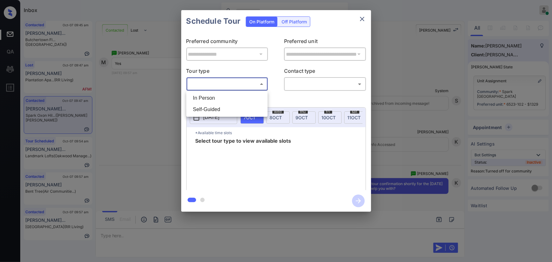
click at [212, 98] on li "In Person" at bounding box center [227, 97] width 78 height 11
type input "********"
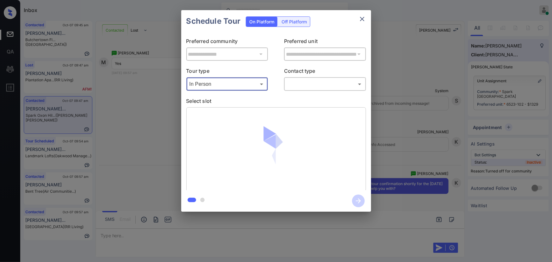
click at [317, 85] on body "Inbox [PERSON_NAME] Online Set yourself offline Set yourself on break Profile S…" at bounding box center [276, 131] width 552 height 262
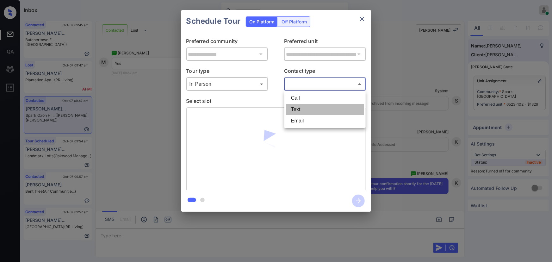
click at [304, 108] on li "Text" at bounding box center [325, 109] width 78 height 11
type input "****"
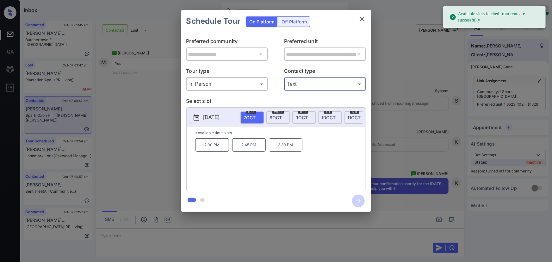
click at [219, 114] on p "[DATE]" at bounding box center [211, 117] width 16 height 8
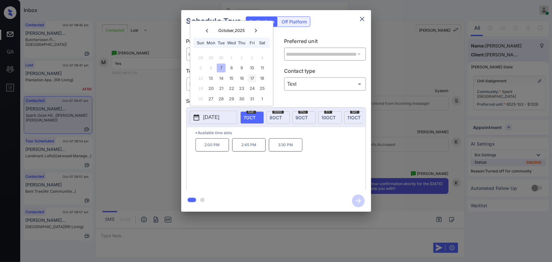
click at [251, 77] on div "17" at bounding box center [252, 78] width 9 height 9
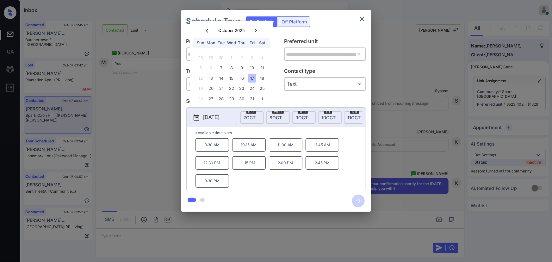
click at [248, 165] on p "1:15 PM" at bounding box center [249, 162] width 34 height 13
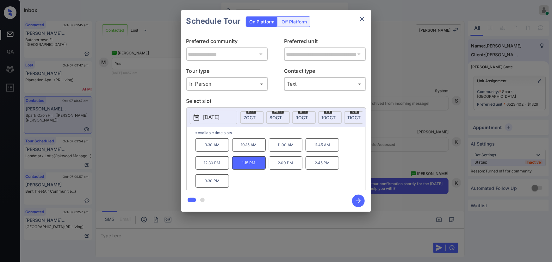
click at [356, 200] on icon "button" at bounding box center [358, 200] width 13 height 13
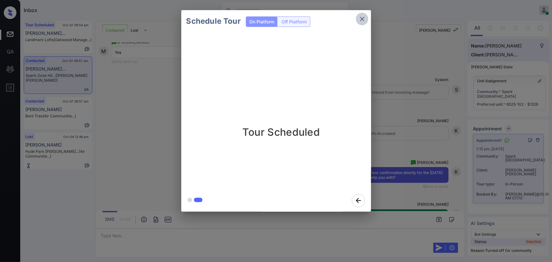
click at [362, 17] on icon "close" at bounding box center [362, 19] width 8 height 8
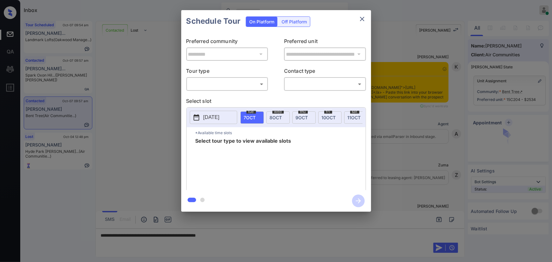
scroll to position [909, 0]
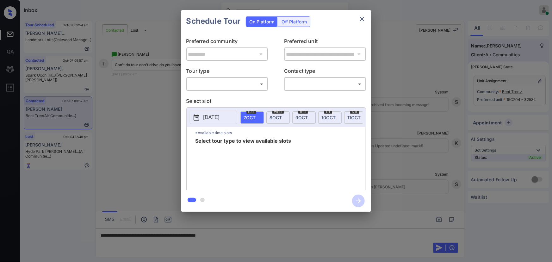
click at [235, 87] on body "Inbox Kenneth Umali Online Set yourself offline Set yourself on break Profile S…" at bounding box center [276, 131] width 552 height 262
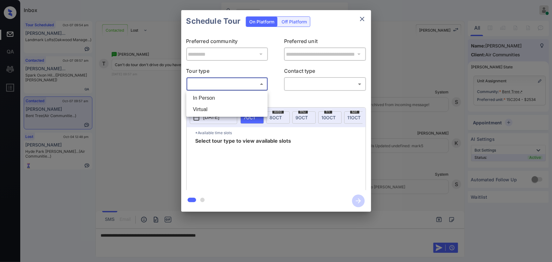
drag, startPoint x: 220, startPoint y: 107, endPoint x: 286, endPoint y: 97, distance: 66.9
click at [220, 108] on li "Virtual" at bounding box center [227, 109] width 78 height 11
type input "*******"
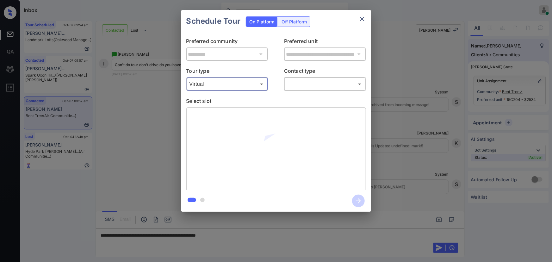
click at [316, 83] on body "Inbox Kenneth Umali Online Set yourself offline Set yourself on break Profile S…" at bounding box center [276, 131] width 552 height 262
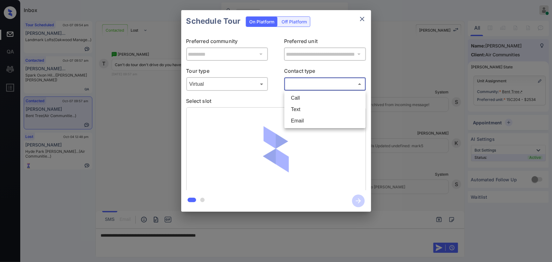
click at [306, 109] on li "Text" at bounding box center [325, 109] width 78 height 11
type input "****"
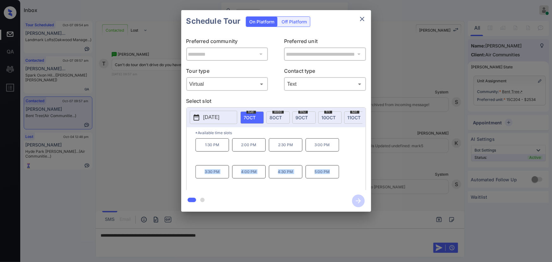
drag, startPoint x: 335, startPoint y: 174, endPoint x: 198, endPoint y: 172, distance: 136.9
click at [198, 172] on div "1:30 PM 2:00 PM 2:30 PM 3:00 PM 3:30 PM 4:00 PM 4:30 PM 5:00 PM" at bounding box center [280, 163] width 170 height 51
copy div "3:30 PM 4:00 PM 4:30 PM 5:00 PM"
click at [257, 237] on div at bounding box center [276, 131] width 552 height 262
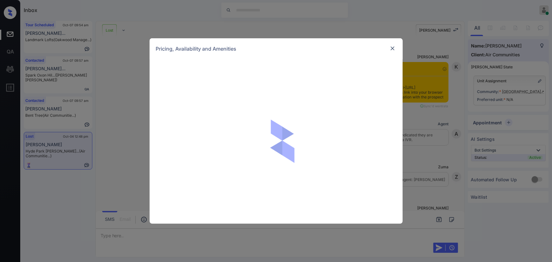
scroll to position [3867, 0]
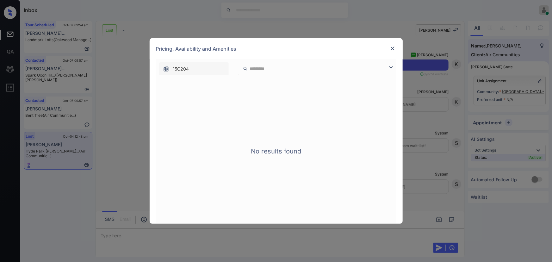
click at [390, 66] on img at bounding box center [391, 68] width 8 height 8
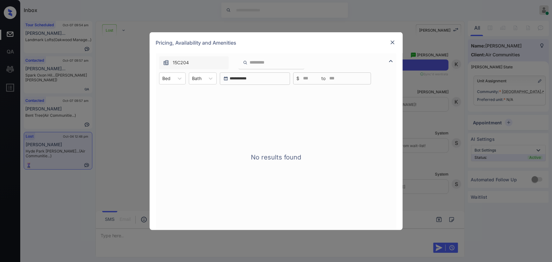
click at [390, 66] on div "15C204" at bounding box center [276, 61] width 240 height 16
click at [394, 41] on img at bounding box center [392, 42] width 6 height 6
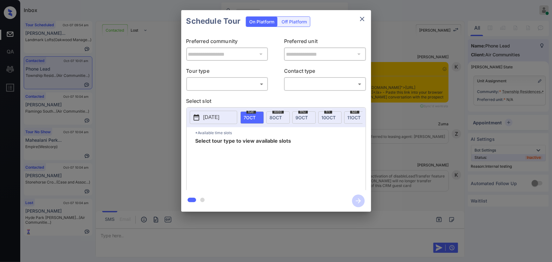
scroll to position [735, 0]
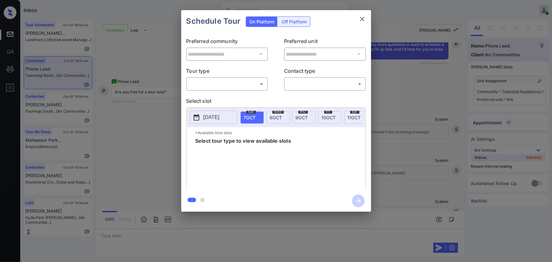
click at [228, 85] on body "Inbox Kenneth Umali Online Set yourself offline Set yourself on break Profile S…" at bounding box center [276, 131] width 552 height 262
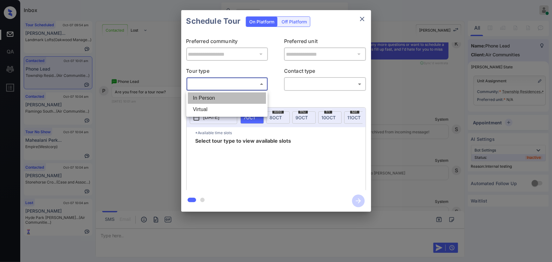
click at [219, 101] on li "In Person" at bounding box center [227, 97] width 78 height 11
type input "********"
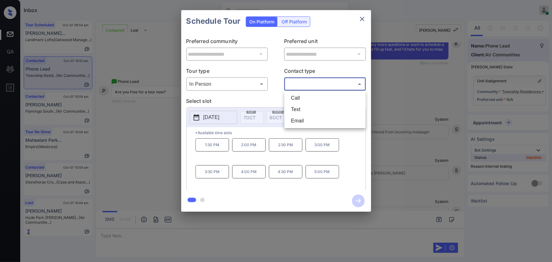
click at [301, 84] on body "Inbox Kenneth Umali Online Set yourself offline Set yourself on break Profile S…" at bounding box center [276, 131] width 552 height 262
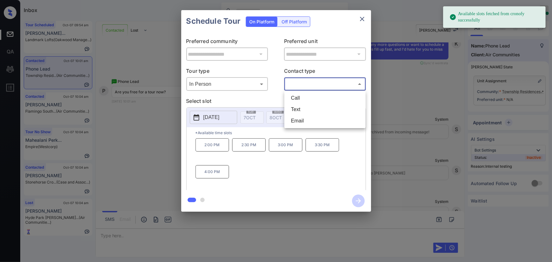
click at [297, 108] on li "Text" at bounding box center [325, 109] width 78 height 11
type input "****"
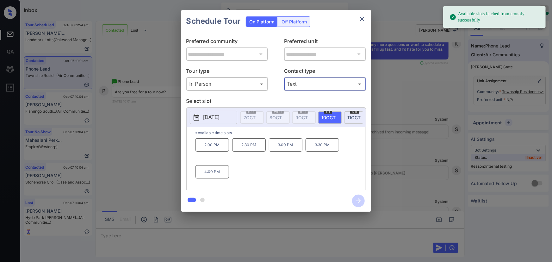
click at [327, 118] on span "10 OCT" at bounding box center [328, 117] width 14 height 5
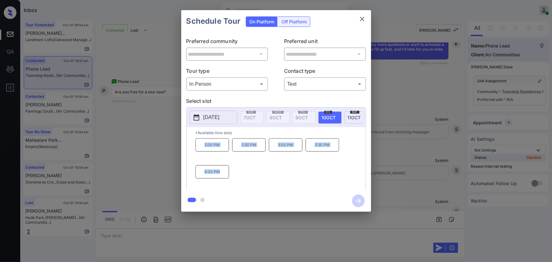
copy div "2:00 PM 2:30 PM 3:00 PM 3:30 PM 4:00 PM"
drag, startPoint x: 221, startPoint y: 174, endPoint x: 201, endPoint y: 143, distance: 37.4
click at [201, 143] on div "2:00 PM 2:30 PM 3:00 PM 3:30 PM 4:00 PM" at bounding box center [280, 163] width 170 height 51
click at [174, 230] on div at bounding box center [276, 131] width 552 height 262
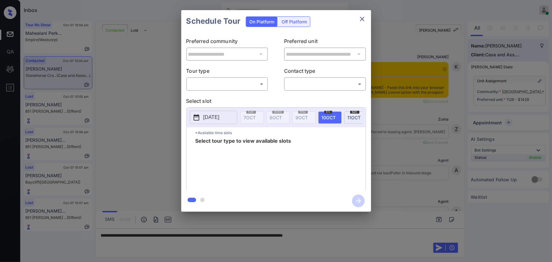
scroll to position [1579, 0]
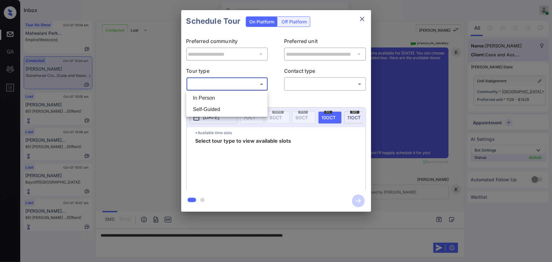
click at [237, 83] on body "Inbox [PERSON_NAME] Online Set yourself offline Set yourself on break Profile S…" at bounding box center [276, 131] width 552 height 262
click at [225, 98] on li "In Person" at bounding box center [227, 97] width 78 height 11
type input "********"
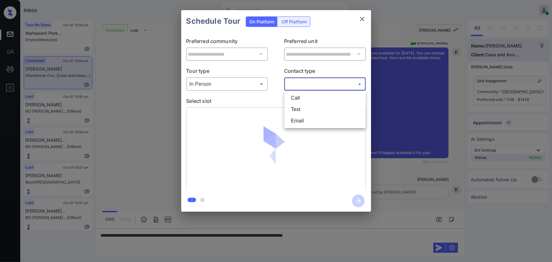
drag, startPoint x: 297, startPoint y: 87, endPoint x: 297, endPoint y: 98, distance: 11.4
click at [297, 87] on body "Inbox Kenneth Umali Online Set yourself offline Set yourself on break Profile S…" at bounding box center [276, 131] width 552 height 262
click at [295, 109] on li "Text" at bounding box center [325, 109] width 78 height 11
type input "****"
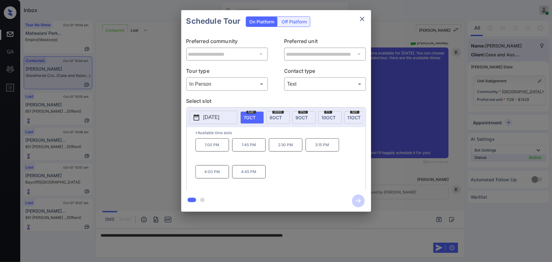
click at [216, 115] on p "[DATE]" at bounding box center [211, 117] width 16 height 8
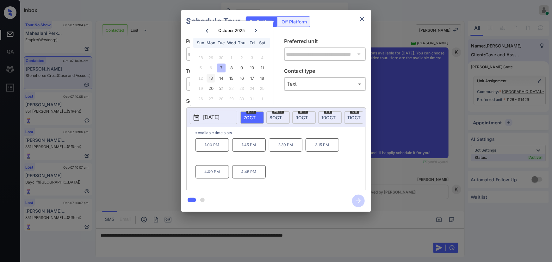
click at [212, 77] on div "13" at bounding box center [210, 78] width 9 height 9
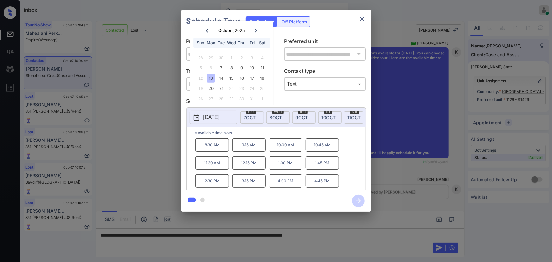
click at [292, 148] on p "10:00 AM" at bounding box center [286, 144] width 34 height 13
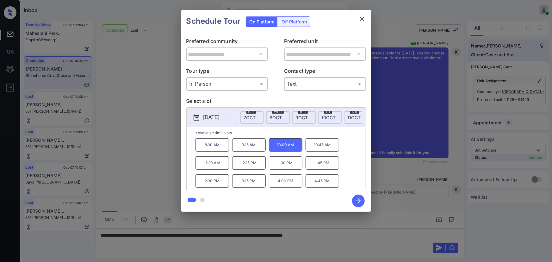
click at [351, 235] on div at bounding box center [276, 131] width 552 height 262
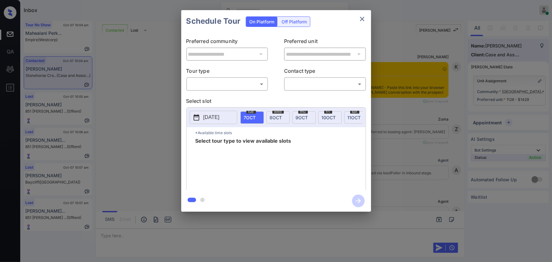
scroll to position [1988, 0]
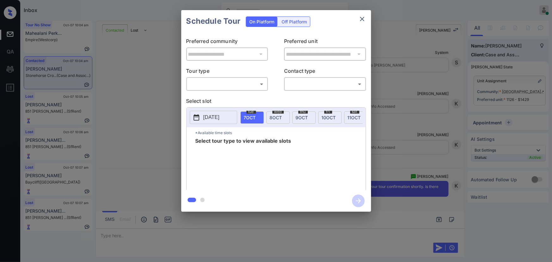
click at [230, 82] on body "Inbox [PERSON_NAME] Online Set yourself offline Set yourself on break Profile S…" at bounding box center [276, 131] width 552 height 262
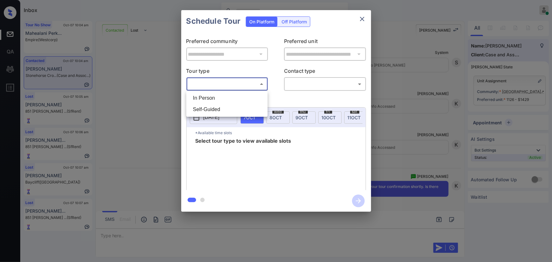
click at [220, 98] on li "In Person" at bounding box center [227, 97] width 78 height 11
type input "********"
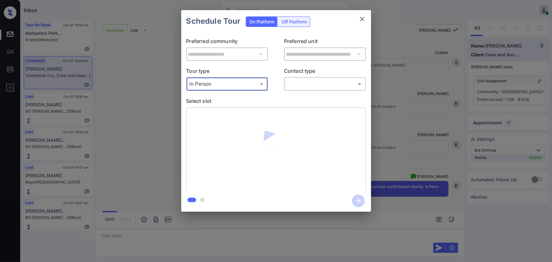
click at [304, 87] on body "Inbox [PERSON_NAME] Online Set yourself offline Set yourself on break Profile S…" at bounding box center [276, 131] width 552 height 262
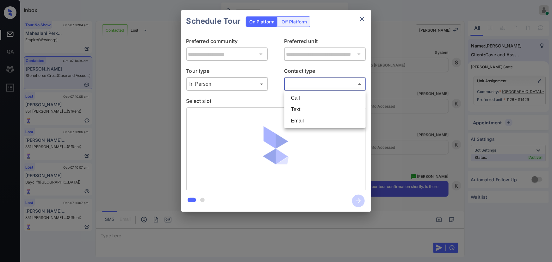
click at [297, 109] on li "Text" at bounding box center [325, 109] width 78 height 11
type input "****"
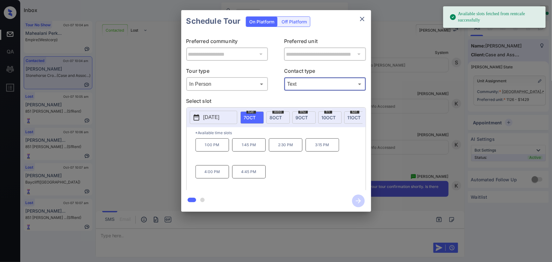
click at [212, 117] on p "[DATE]" at bounding box center [211, 117] width 16 height 8
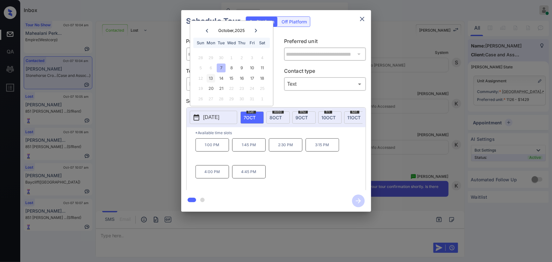
click at [211, 77] on div "13" at bounding box center [210, 78] width 9 height 9
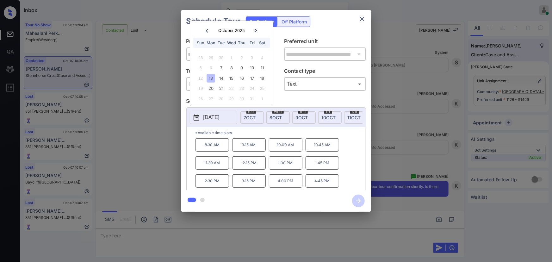
click at [280, 145] on p "10:00 AM" at bounding box center [286, 144] width 34 height 13
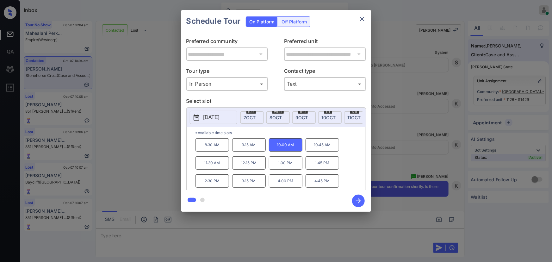
click at [355, 197] on icon "button" at bounding box center [358, 200] width 13 height 13
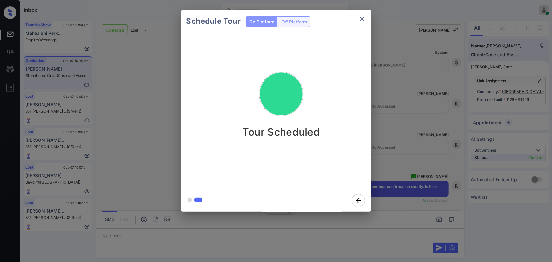
click at [396, 173] on div "Schedule Tour On Platform Off Platform Tour Scheduled" at bounding box center [276, 111] width 552 height 222
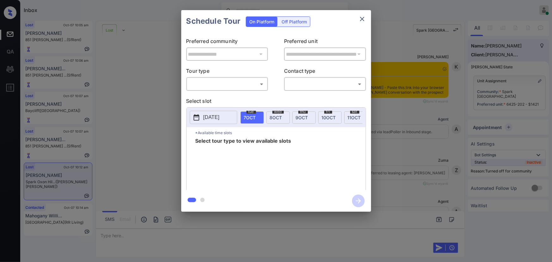
scroll to position [1467, 0]
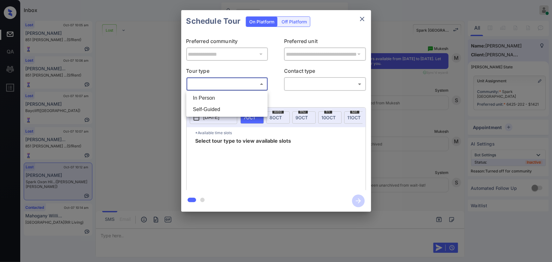
drag, startPoint x: 234, startPoint y: 83, endPoint x: 231, endPoint y: 87, distance: 5.4
click at [233, 83] on body "Inbox Kenneth Umali Online Set yourself offline Set yourself on break Profile S…" at bounding box center [276, 131] width 552 height 262
click at [220, 97] on li "In Person" at bounding box center [227, 97] width 78 height 11
type input "********"
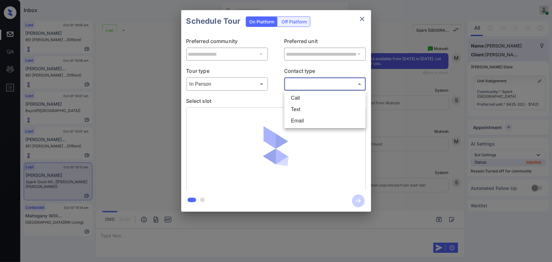
click at [298, 84] on body "Inbox Kenneth Umali Online Set yourself offline Set yourself on break Profile S…" at bounding box center [276, 131] width 552 height 262
click at [295, 108] on li "Text" at bounding box center [325, 109] width 78 height 11
type input "****"
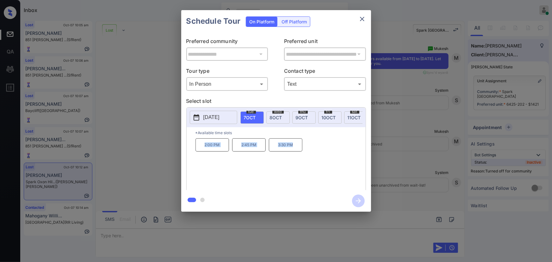
copy div "2:00 PM 2:45 PM 3:30 PM"
drag, startPoint x: 293, startPoint y: 148, endPoint x: 202, endPoint y: 147, distance: 90.4
click at [202, 147] on div "2:00 PM 2:45 PM 3:30 PM" at bounding box center [280, 163] width 170 height 51
click at [234, 232] on div at bounding box center [276, 131] width 552 height 262
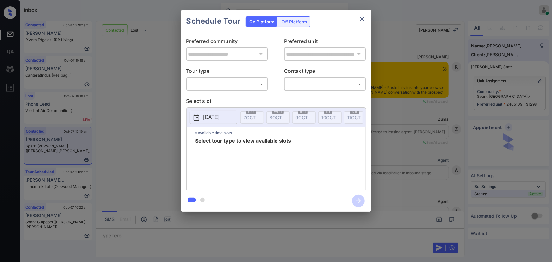
scroll to position [622, 0]
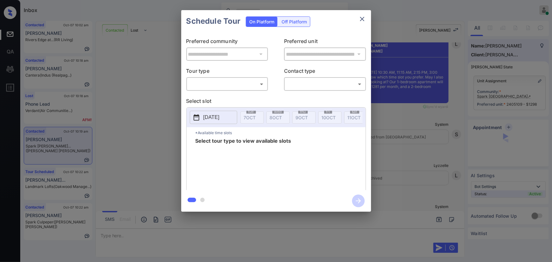
click at [239, 89] on div "​ ​" at bounding box center [227, 84] width 82 height 14
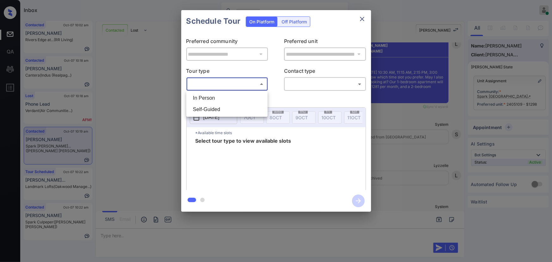
click at [224, 87] on body "Inbox Kenneth Umali Online Set yourself offline Set yourself on break Profile S…" at bounding box center [276, 131] width 552 height 262
click at [218, 98] on li "In Person" at bounding box center [227, 97] width 78 height 11
type input "********"
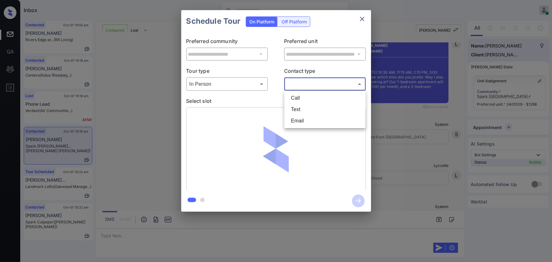
click at [302, 85] on body "Inbox Kenneth Umali Online Set yourself offline Set yourself on break Profile S…" at bounding box center [276, 131] width 552 height 262
click at [297, 108] on li "Text" at bounding box center [325, 109] width 78 height 11
type input "****"
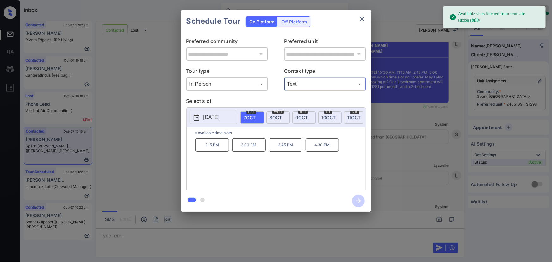
click at [208, 117] on p "2025-10-07" at bounding box center [211, 117] width 16 height 8
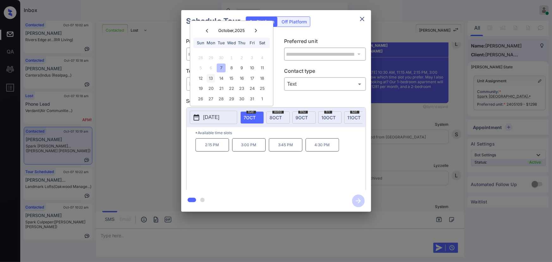
click at [211, 77] on div "13" at bounding box center [210, 78] width 9 height 9
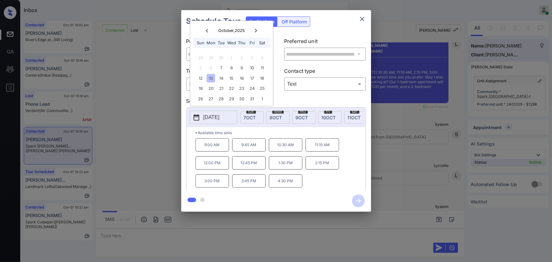
click at [322, 166] on p "2:15 PM" at bounding box center [322, 162] width 34 height 13
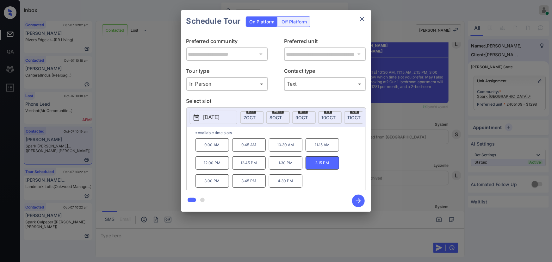
click at [405, 215] on div "**********" at bounding box center [276, 111] width 552 height 222
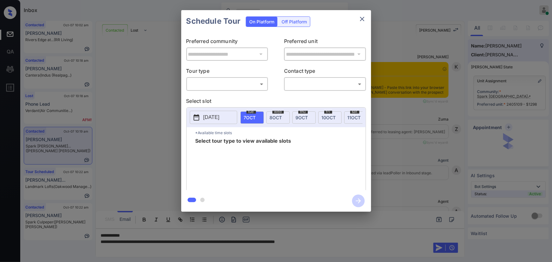
scroll to position [813, 0]
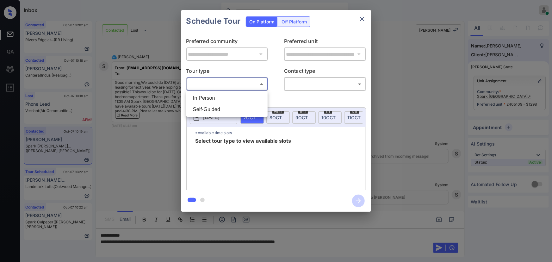
click at [217, 80] on body "Inbox [PERSON_NAME] Online Set yourself offline Set yourself on break Profile S…" at bounding box center [276, 131] width 552 height 262
click at [208, 101] on li "In Person" at bounding box center [227, 97] width 78 height 11
type input "********"
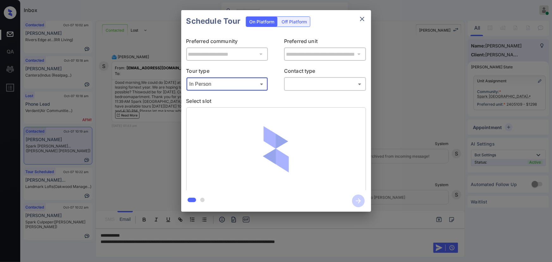
click at [329, 85] on body "Inbox [PERSON_NAME] Online Set yourself offline Set yourself on break Profile S…" at bounding box center [276, 131] width 552 height 262
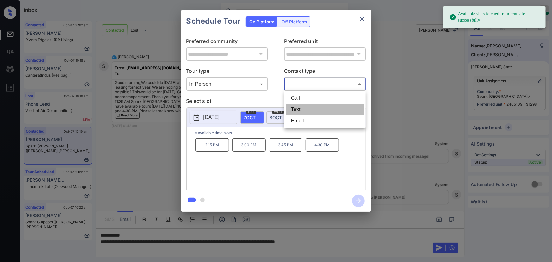
click at [301, 108] on li "Text" at bounding box center [325, 109] width 78 height 11
type input "****"
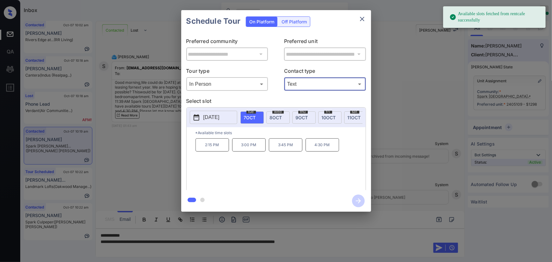
click at [211, 117] on p "[DATE]" at bounding box center [211, 117] width 16 height 8
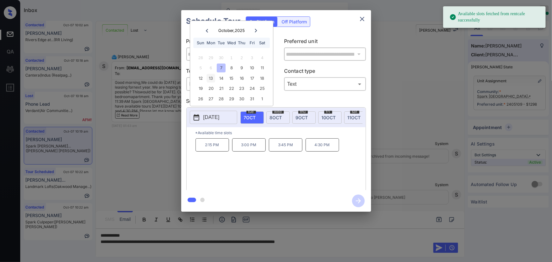
click at [210, 78] on div "13" at bounding box center [210, 78] width 9 height 9
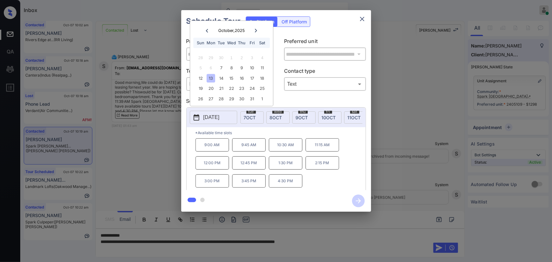
click at [320, 166] on p "2:15 PM" at bounding box center [322, 162] width 34 height 13
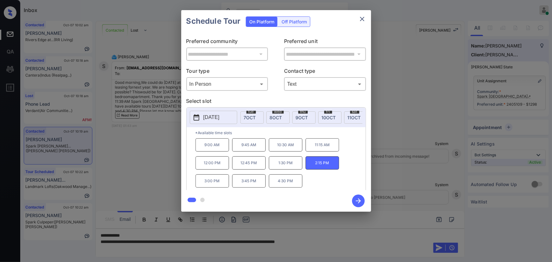
click at [352, 235] on div at bounding box center [276, 131] width 552 height 262
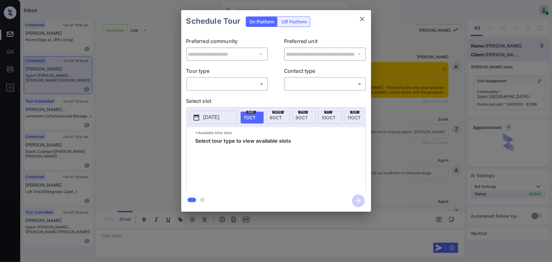
scroll to position [1477, 0]
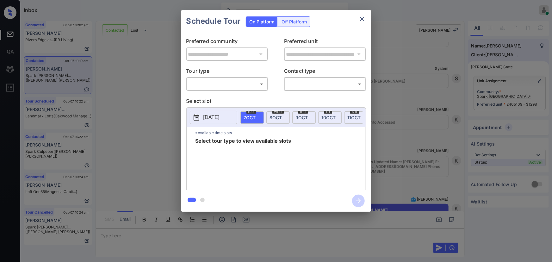
click at [218, 84] on body "Inbox [PERSON_NAME] Online Set yourself offline Set yourself on break Profile S…" at bounding box center [276, 131] width 552 height 262
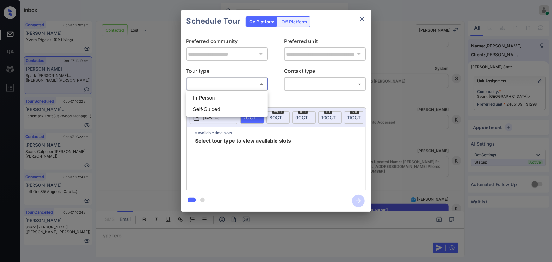
click at [213, 98] on li "In Person" at bounding box center [227, 97] width 78 height 11
type input "********"
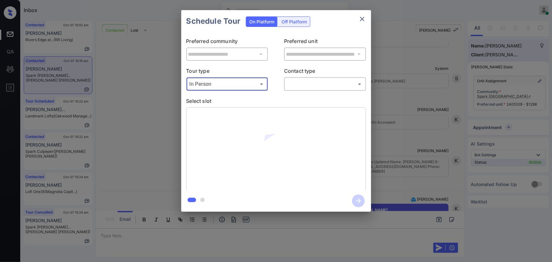
click at [309, 79] on body "Inbox [PERSON_NAME] Online Set yourself offline Set yourself on break Profile S…" at bounding box center [276, 131] width 552 height 262
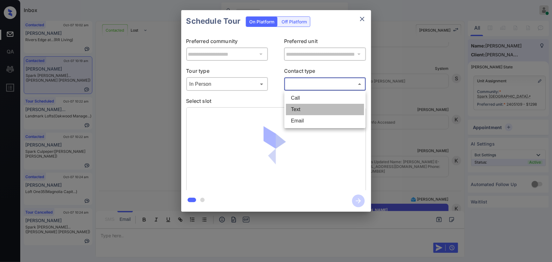
click at [296, 108] on li "Text" at bounding box center [325, 109] width 78 height 11
type input "****"
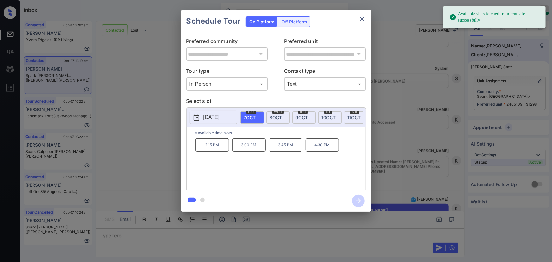
click at [219, 117] on p "[DATE]" at bounding box center [211, 117] width 16 height 8
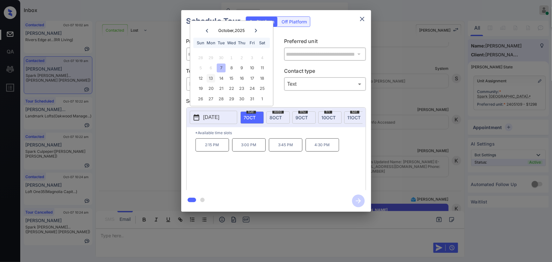
click at [211, 77] on div "13" at bounding box center [210, 78] width 9 height 9
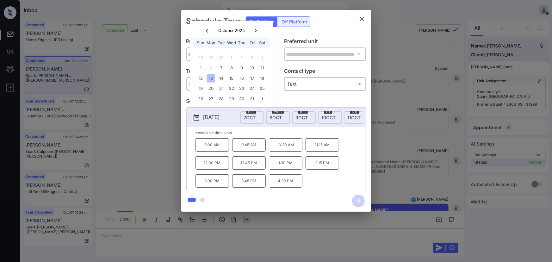
click at [314, 165] on p "2:15 PM" at bounding box center [322, 162] width 34 height 13
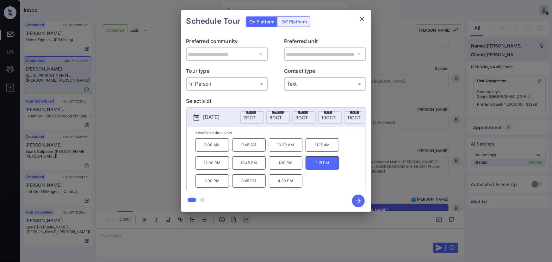
click at [362, 203] on icon "button" at bounding box center [358, 200] width 13 height 13
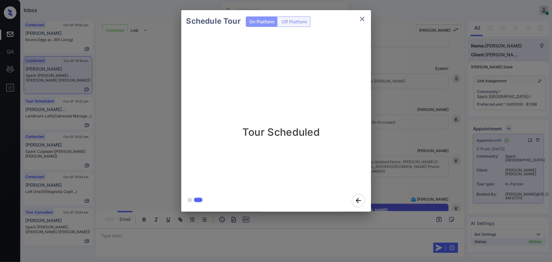
click at [360, 19] on icon "close" at bounding box center [362, 19] width 8 height 8
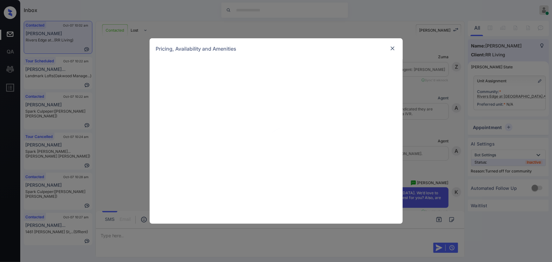
scroll to position [564, 0]
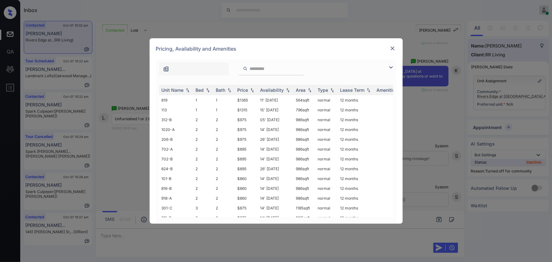
click at [389, 67] on img at bounding box center [391, 68] width 8 height 8
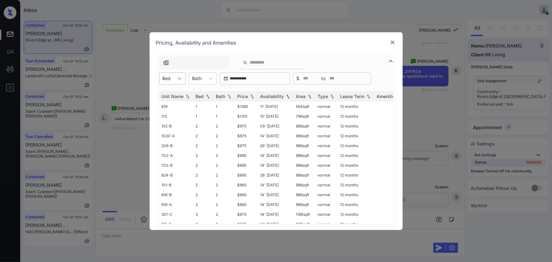
click at [178, 79] on icon at bounding box center [179, 78] width 6 height 6
click at [168, 96] on div "1" at bounding box center [172, 93] width 27 height 11
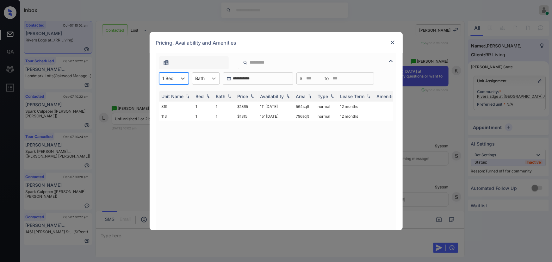
click at [212, 80] on icon at bounding box center [214, 78] width 6 height 6
click at [205, 93] on div "1" at bounding box center [206, 93] width 28 height 11
click at [250, 96] on img at bounding box center [252, 96] width 6 height 4
click at [251, 96] on img at bounding box center [252, 96] width 6 height 5
click at [246, 107] on td "$1315" at bounding box center [246, 106] width 23 height 10
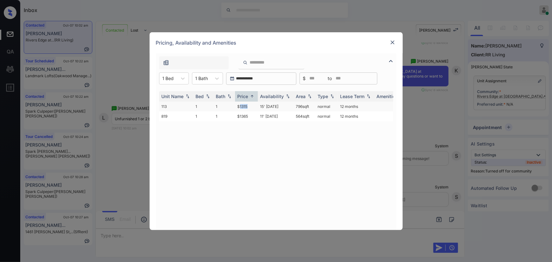
click at [246, 107] on td "$1315" at bounding box center [246, 106] width 23 height 10
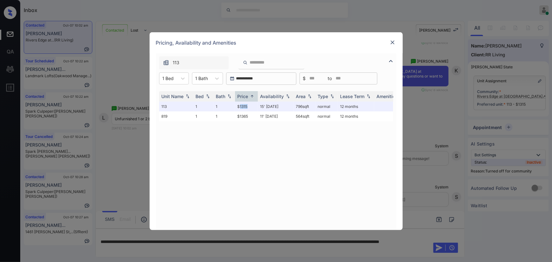
click at [393, 43] on img at bounding box center [392, 42] width 6 height 6
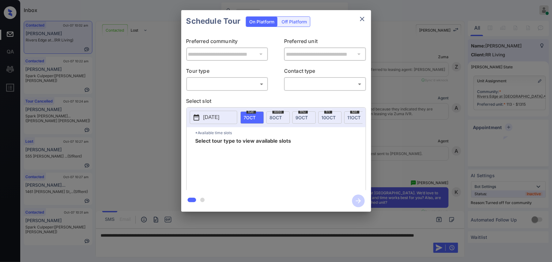
scroll to position [564, 0]
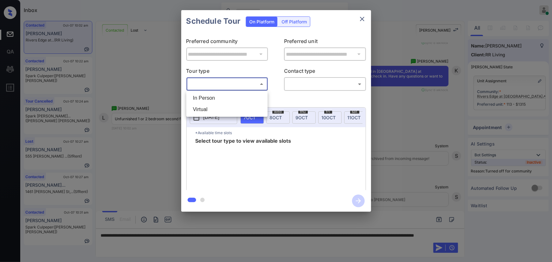
click at [215, 85] on body "Inbox Kenneth Umali Online Set yourself offline Set yourself on break Profile S…" at bounding box center [276, 131] width 552 height 262
drag, startPoint x: 213, startPoint y: 95, endPoint x: 271, endPoint y: 90, distance: 58.0
click at [213, 95] on li "In Person" at bounding box center [227, 97] width 78 height 11
type input "********"
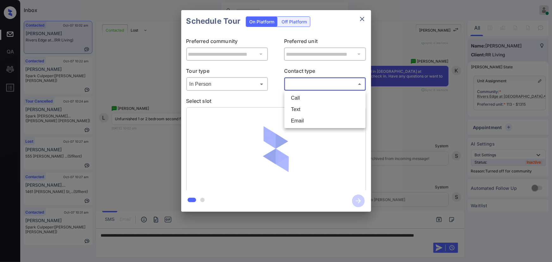
click at [324, 83] on body "Inbox Kenneth Umali Online Set yourself offline Set yourself on break Profile S…" at bounding box center [276, 131] width 552 height 262
click at [301, 106] on li "Text" at bounding box center [325, 109] width 78 height 11
type input "****"
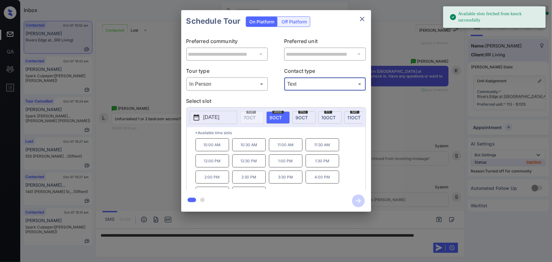
click at [275, 116] on span "8 OCT" at bounding box center [276, 117] width 12 height 5
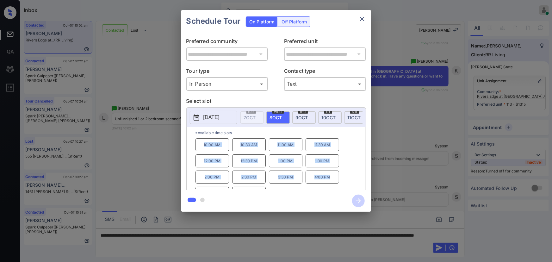
copy div "10:00 AM 10:30 AM 11:00 AM 11:30 AM 12:00 PM 12:30 PM 1:00 PM 1:30 PM 2:00 PM 2…"
drag, startPoint x: 329, startPoint y: 180, endPoint x: 201, endPoint y: 144, distance: 133.2
click at [201, 144] on div "10:00 AM 10:30 AM 11:00 AM 11:30 AM 12:00 PM 12:30 PM 1:00 PM 1:30 PM 2:00 PM 2…" at bounding box center [280, 163] width 170 height 51
click at [189, 241] on div at bounding box center [276, 131] width 552 height 262
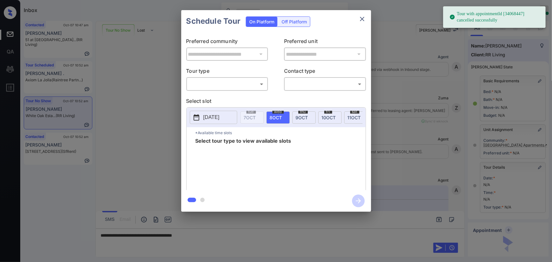
scroll to position [57, 0]
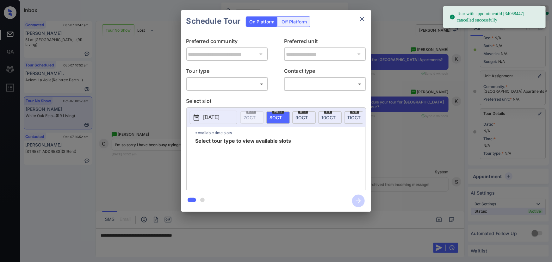
click at [239, 82] on body "Tour with appointmentId [34068447] cancelled successfully Inbox [PERSON_NAME] O…" at bounding box center [276, 131] width 552 height 262
click at [228, 95] on li "In Person" at bounding box center [227, 97] width 78 height 11
type input "********"
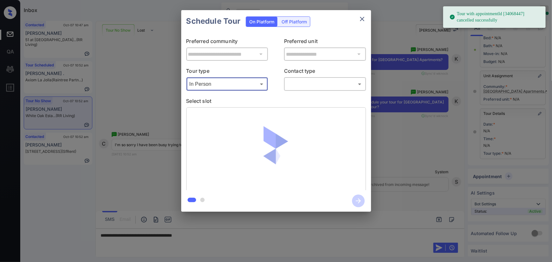
click at [315, 82] on body "Tour with appointmentId [34068447] cancelled successfully Inbox [PERSON_NAME] O…" at bounding box center [276, 131] width 552 height 262
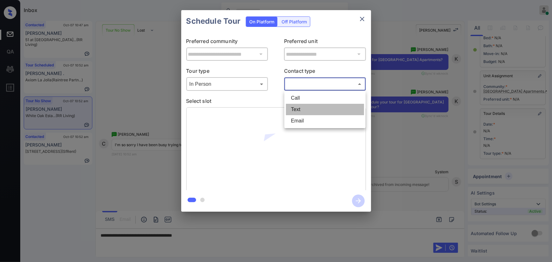
click at [306, 107] on li "Text" at bounding box center [325, 109] width 78 height 11
type input "****"
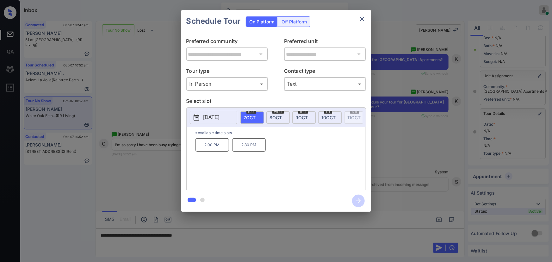
click at [324, 116] on span "10 OCT" at bounding box center [328, 117] width 14 height 5
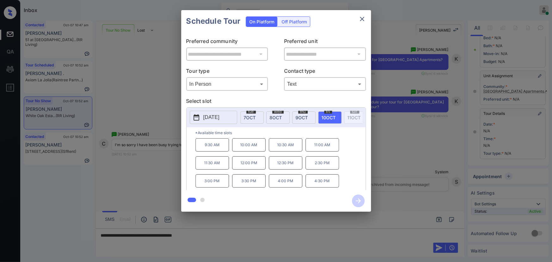
click at [214, 116] on p "2025-10-10" at bounding box center [211, 117] width 16 height 8
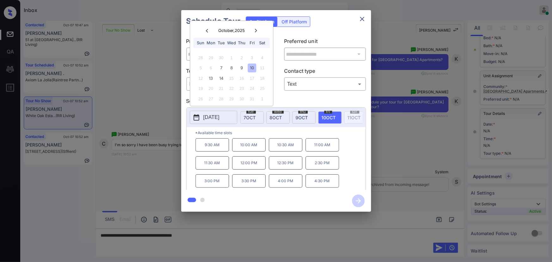
click at [251, 68] on div "10" at bounding box center [252, 68] width 9 height 9
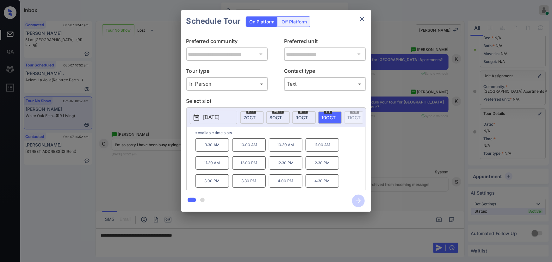
click at [326, 117] on span "10 OCT" at bounding box center [328, 117] width 14 height 5
drag, startPoint x: 295, startPoint y: 185, endPoint x: 240, endPoint y: 153, distance: 63.7
click at [240, 153] on div "9:30 AM 10:00 AM 10:30 AM 11:00 AM 11:30 AM 12:00 PM 12:30 PM 2:30 PM 3:00 PM 3…" at bounding box center [280, 163] width 170 height 51
copy div "10:00 AM 10:30 AM 11:00 AM 11:30 AM 12:00 PM 12:30 PM 2:30 PM 3:00 PM 3:30 PM 4…"
click at [228, 237] on div at bounding box center [276, 131] width 552 height 262
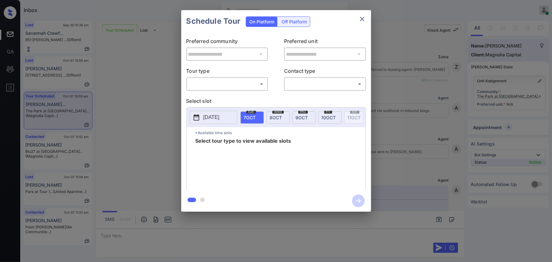
scroll to position [995, 0]
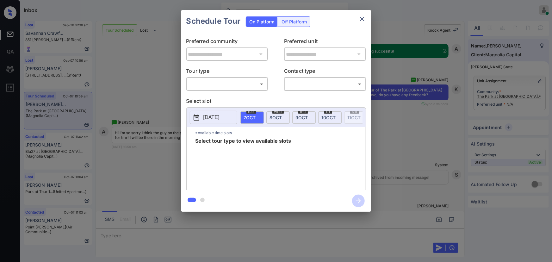
click at [201, 85] on body "Inbox [PERSON_NAME] Online Set yourself offline Set yourself on break Profile S…" at bounding box center [276, 131] width 552 height 262
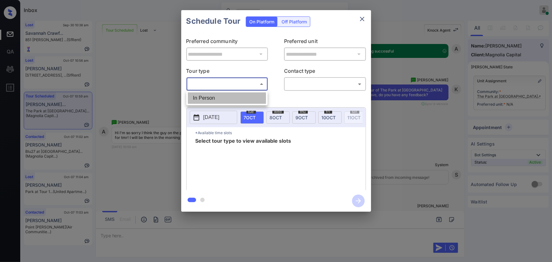
drag, startPoint x: 202, startPoint y: 100, endPoint x: 272, endPoint y: 99, distance: 69.6
click at [203, 100] on li "In Person" at bounding box center [227, 97] width 78 height 11
type input "********"
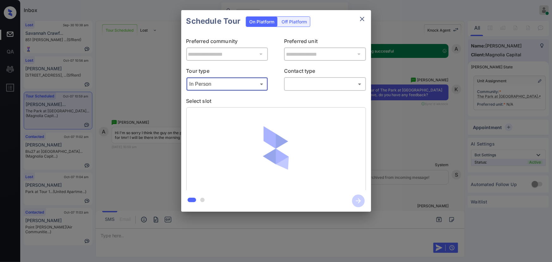
click at [324, 87] on body "Inbox [PERSON_NAME] Online Set yourself offline Set yourself on break Profile S…" at bounding box center [276, 131] width 552 height 262
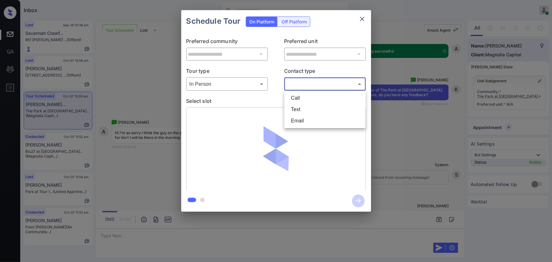
click at [311, 105] on li "Text" at bounding box center [325, 109] width 78 height 11
type input "****"
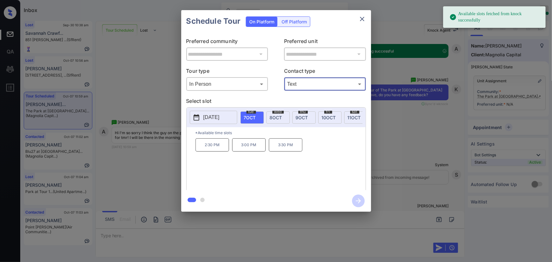
click at [273, 115] on span "[DATE]" at bounding box center [276, 117] width 12 height 5
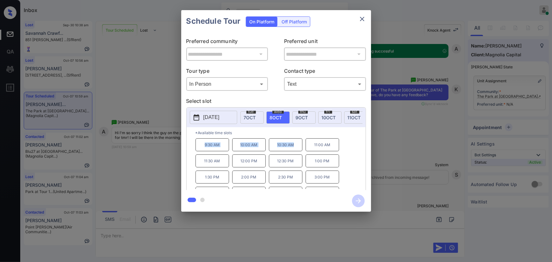
copy div "9:30 AM 10:00 AM 10:30 AM"
drag, startPoint x: 295, startPoint y: 148, endPoint x: 188, endPoint y: 176, distance: 110.4
click at [202, 147] on div "9:30 AM 10:00 AM 10:30 AM 11:00 AM 11:30 AM 12:00 PM 12:30 PM 1:00 PM 1:30 PM 2…" at bounding box center [280, 163] width 170 height 51
click at [182, 232] on div at bounding box center [276, 131] width 552 height 262
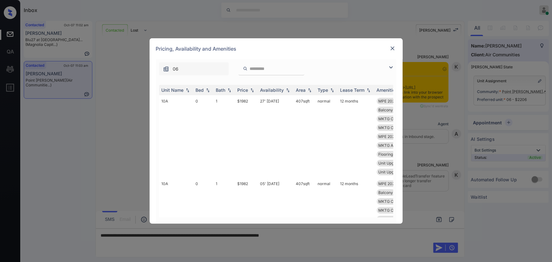
scroll to position [1240, 0]
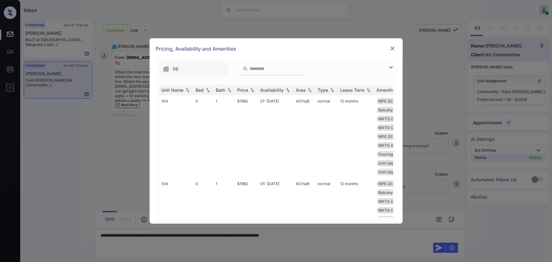
click at [390, 66] on img at bounding box center [391, 68] width 8 height 8
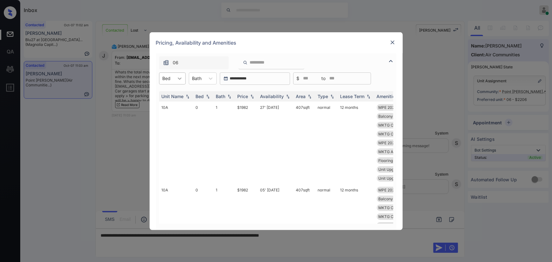
click at [175, 77] on div at bounding box center [179, 78] width 11 height 11
click at [167, 103] on div "1" at bounding box center [172, 105] width 27 height 11
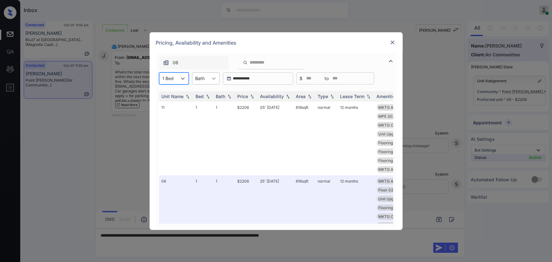
click at [211, 79] on icon at bounding box center [214, 78] width 6 height 6
click at [205, 96] on div "1" at bounding box center [206, 93] width 28 height 11
click at [251, 97] on img at bounding box center [252, 96] width 6 height 4
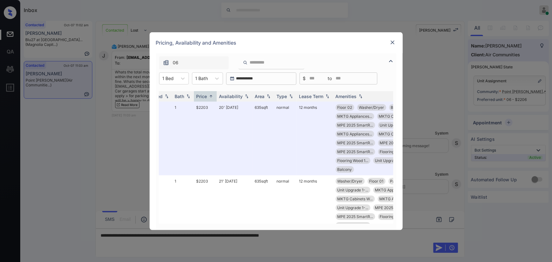
scroll to position [0, 41]
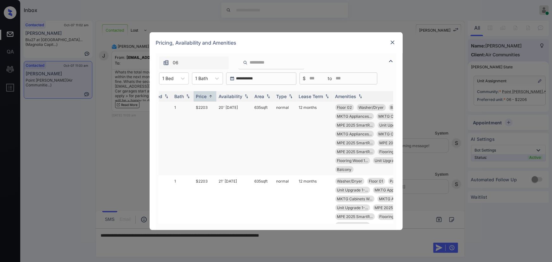
click at [213, 104] on td "$2203" at bounding box center [204, 138] width 23 height 74
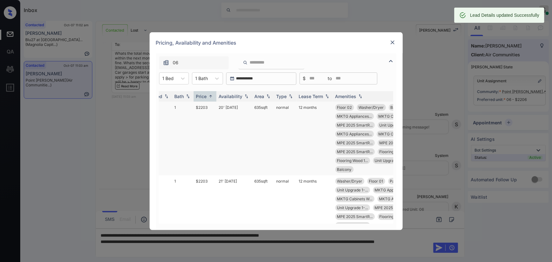
copy td "635 sqft"
drag, startPoint x: 269, startPoint y: 107, endPoint x: 253, endPoint y: 107, distance: 16.1
click at [253, 107] on td "635 sqft" at bounding box center [263, 138] width 22 height 74
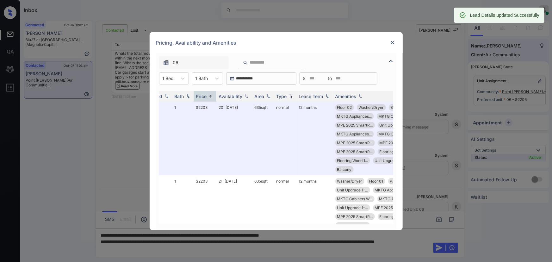
click at [394, 42] on img at bounding box center [392, 42] width 6 height 6
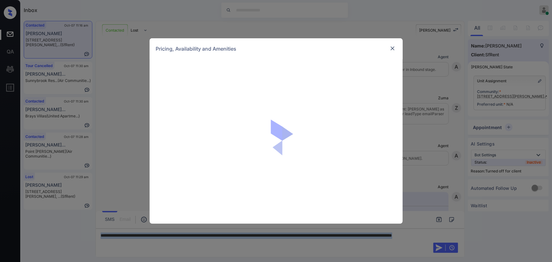
scroll to position [1223, 0]
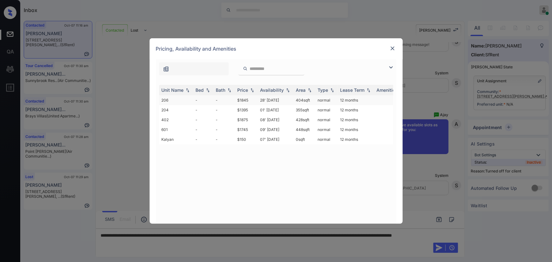
click at [313, 103] on td "404 sqft" at bounding box center [304, 100] width 22 height 10
click at [313, 102] on td "404 sqft" at bounding box center [304, 100] width 22 height 10
click at [309, 100] on td "404 sqft" at bounding box center [304, 100] width 22 height 10
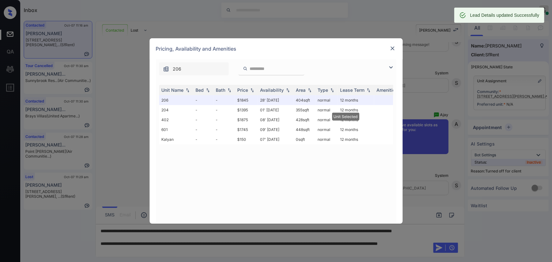
click at [390, 46] on img at bounding box center [392, 48] width 6 height 6
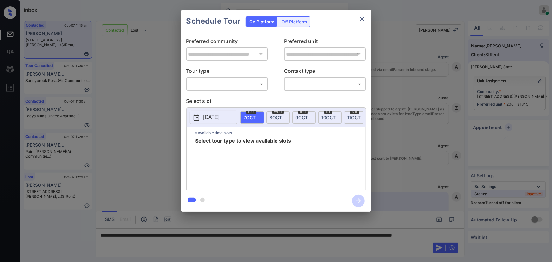
scroll to position [1223, 0]
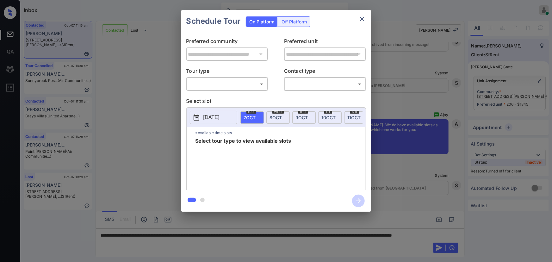
click at [296, 22] on div "Off Platform" at bounding box center [294, 22] width 32 height 10
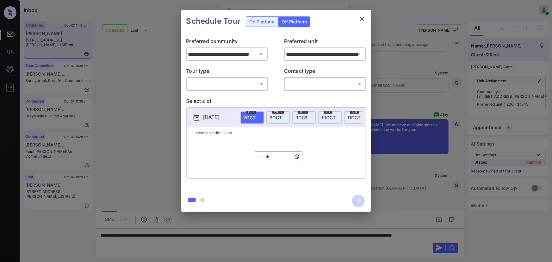
click at [250, 85] on body "Inbox [PERSON_NAME] Online Set yourself offline Set yourself on break Profile S…" at bounding box center [276, 131] width 552 height 262
drag, startPoint x: 217, startPoint y: 97, endPoint x: 258, endPoint y: 93, distance: 41.3
click at [217, 97] on li "In Person" at bounding box center [227, 97] width 78 height 11
type input "********"
click at [305, 86] on body "Inbox [PERSON_NAME] Online Set yourself offline Set yourself on break Profile S…" at bounding box center [276, 131] width 552 height 262
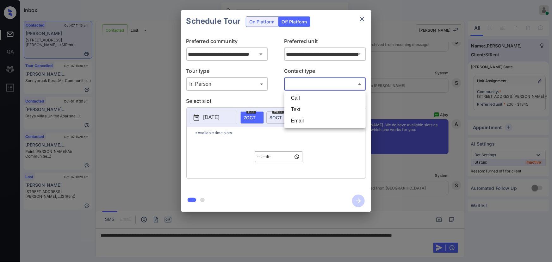
click at [294, 107] on li "Text" at bounding box center [325, 109] width 78 height 11
type input "****"
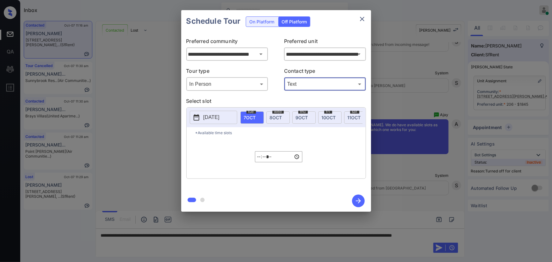
click at [276, 117] on span "[DATE]" at bounding box center [276, 117] width 12 height 5
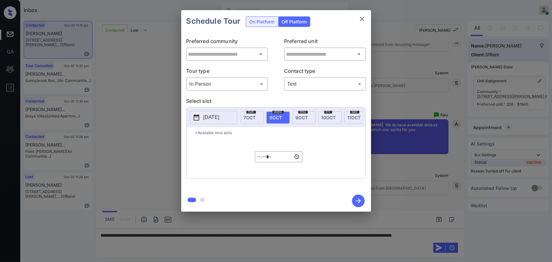
type input "**********"
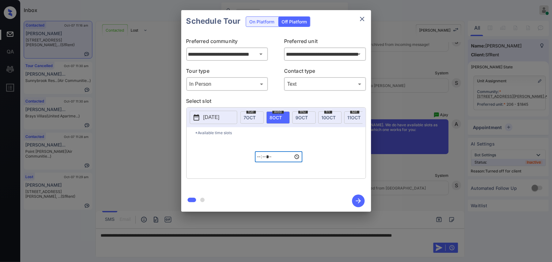
click at [259, 161] on input "*****" at bounding box center [278, 156] width 47 height 11
type input "*****"
click at [358, 204] on icon "button" at bounding box center [358, 200] width 13 height 13
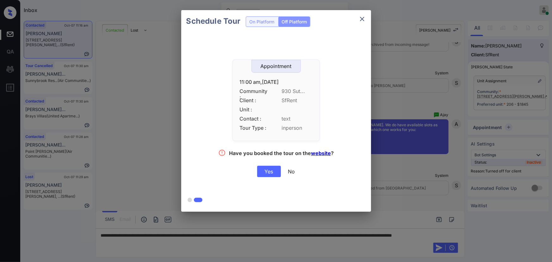
click at [266, 172] on div "Yes" at bounding box center [269, 171] width 24 height 11
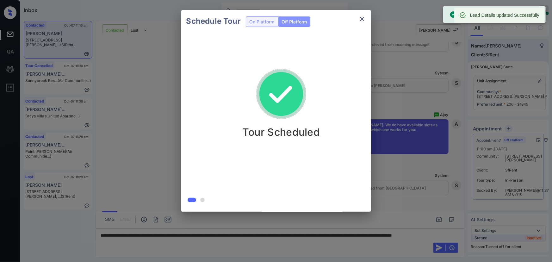
click at [362, 19] on icon "close" at bounding box center [362, 19] width 8 height 8
